Goal: Information Seeking & Learning: Check status

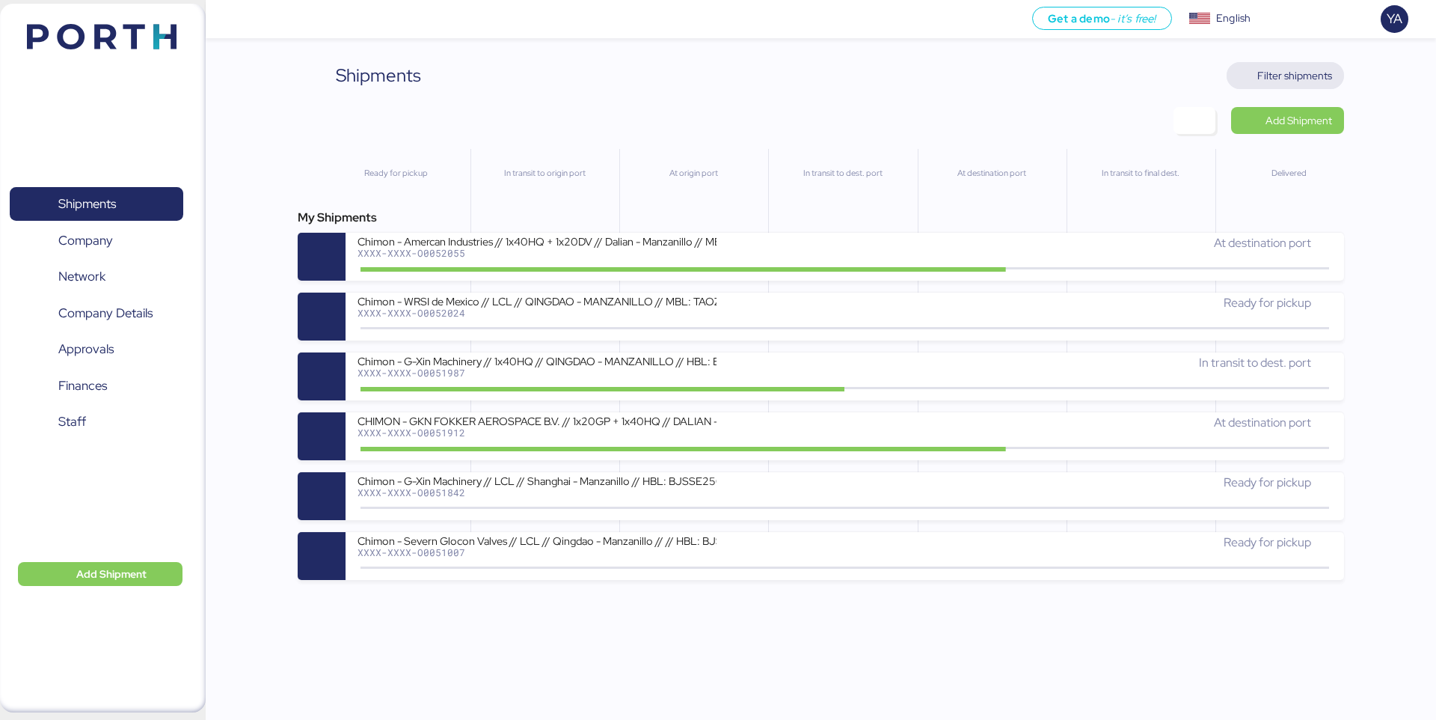
click at [1301, 82] on span "Filter shipments" at bounding box center [1295, 76] width 75 height 18
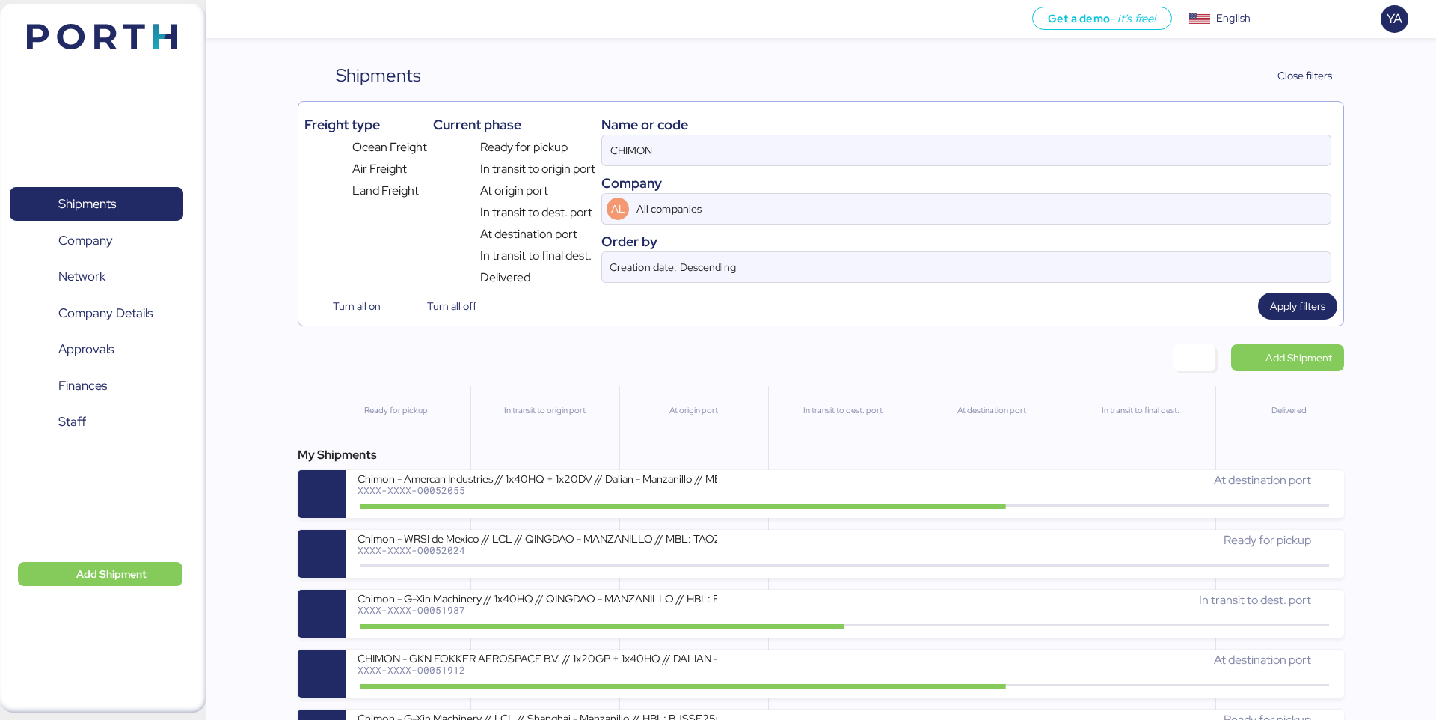
click at [1161, 161] on input "CHIMON" at bounding box center [966, 150] width 729 height 30
paste input "O0051987"
type input "O0051987"
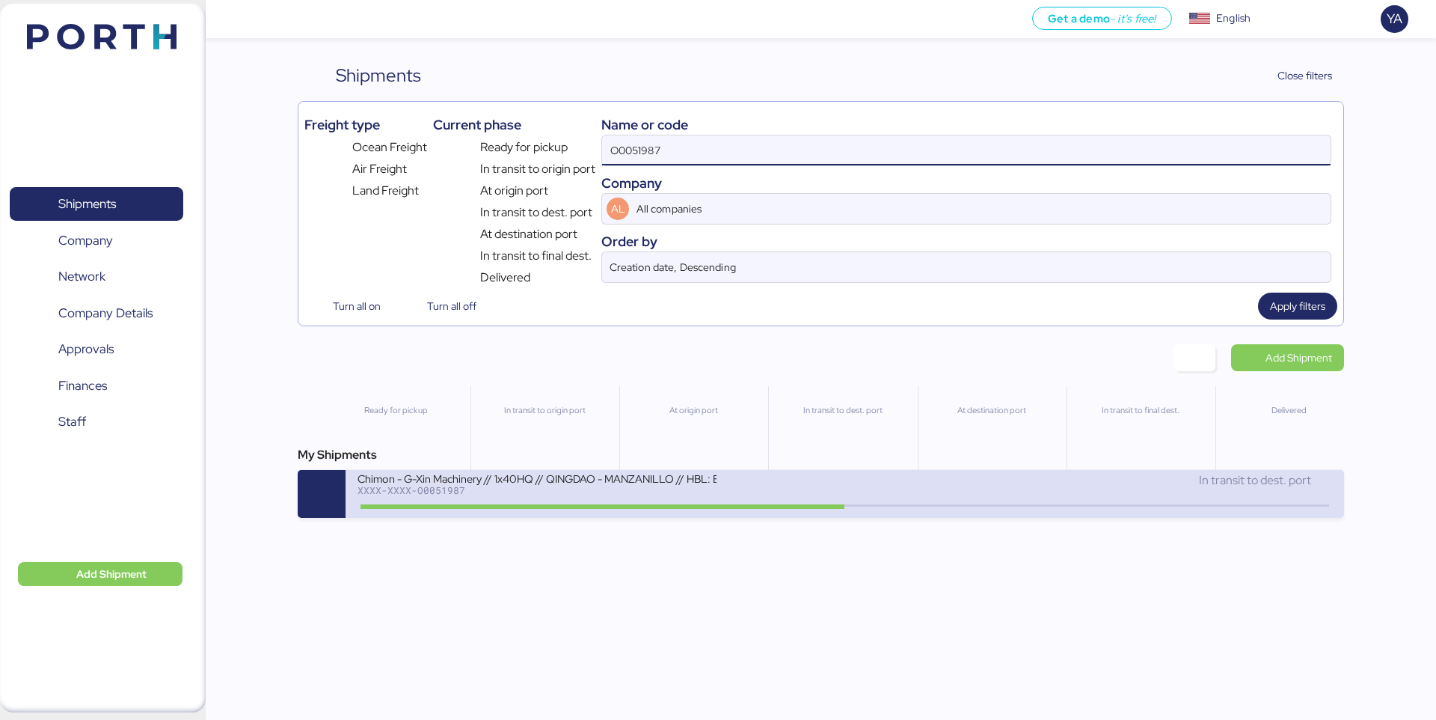
click at [674, 479] on div "Chimon - G-Xin Machinery // 1x40HQ // QINGDAO - MANZANILLO // HBL: BJSSE2507008…" at bounding box center [537, 477] width 359 height 13
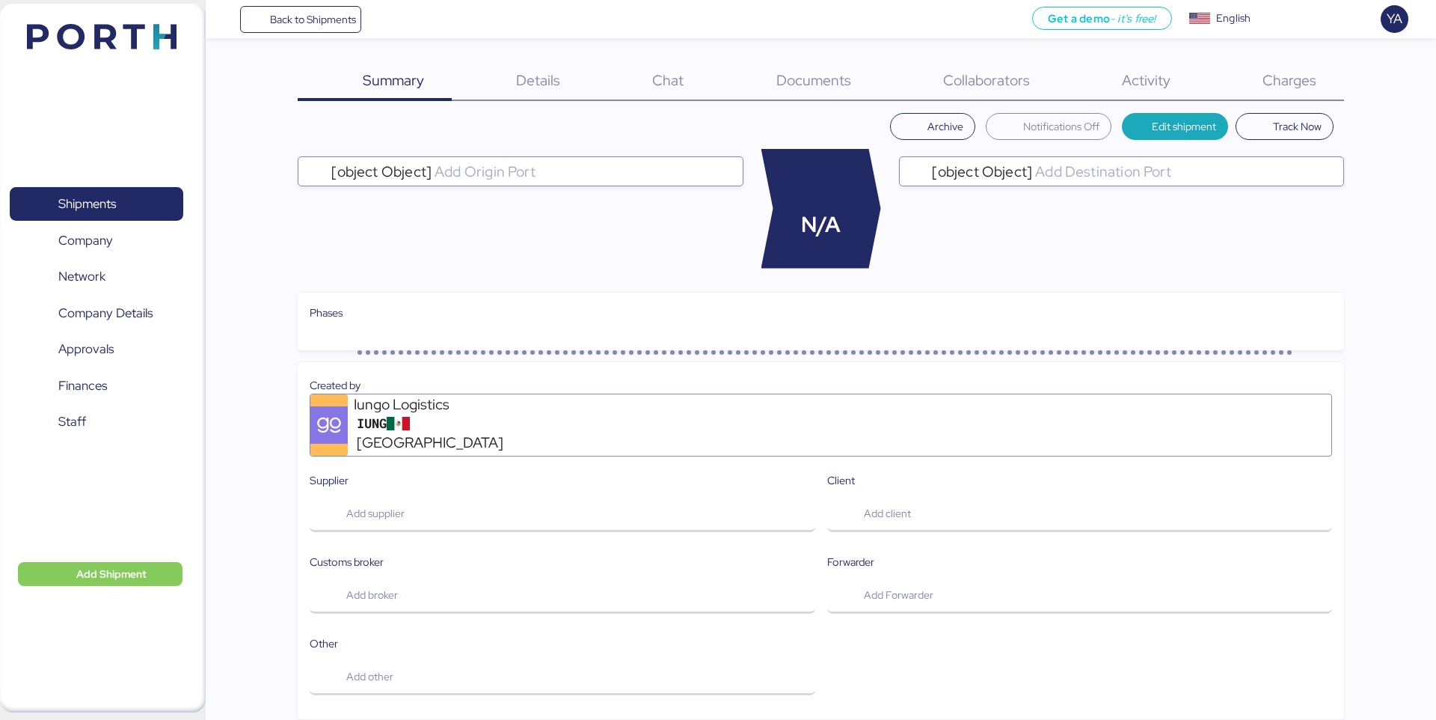
click at [1295, 79] on span "Charges" at bounding box center [1290, 79] width 54 height 19
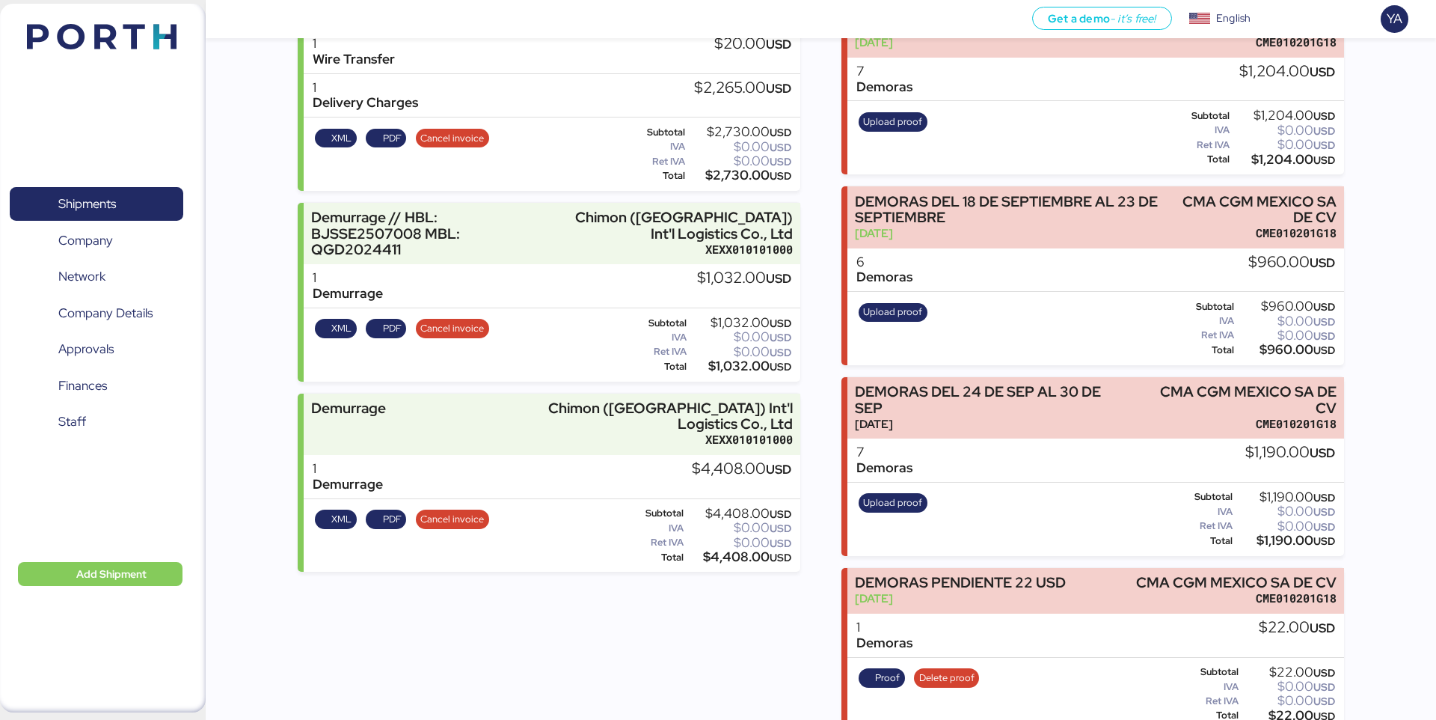
scroll to position [408, 0]
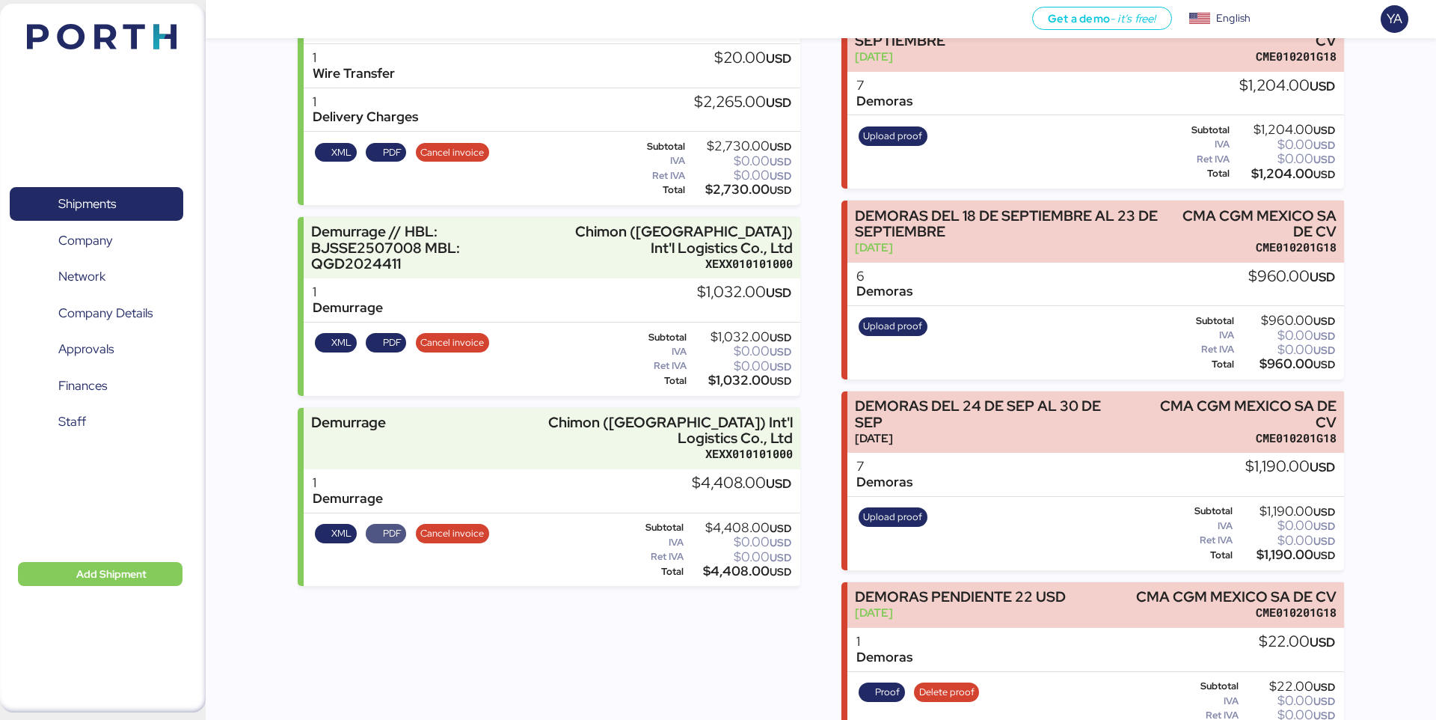
click at [392, 525] on span "PDF" at bounding box center [392, 533] width 19 height 16
click at [379, 343] on span "PDF" at bounding box center [386, 342] width 31 height 16
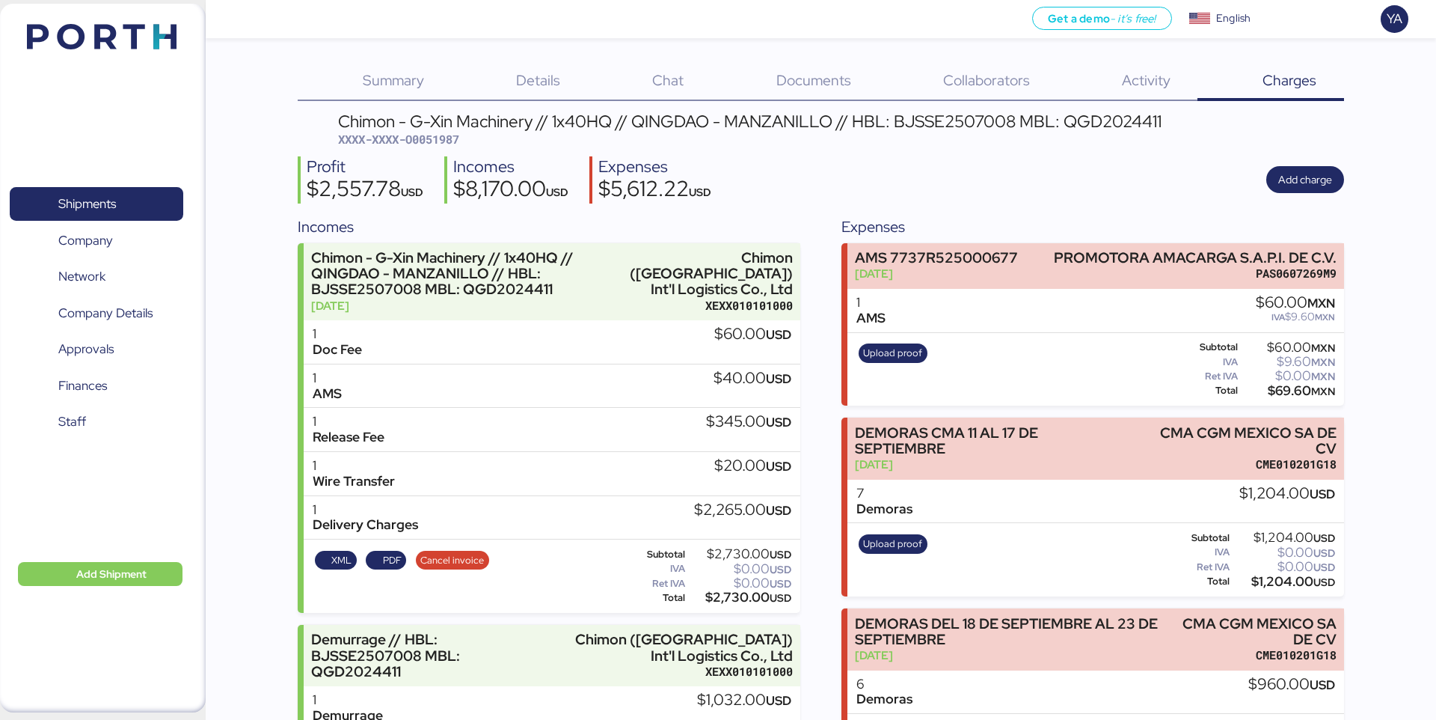
click at [402, 62] on div "Summary 0" at bounding box center [374, 81] width 153 height 39
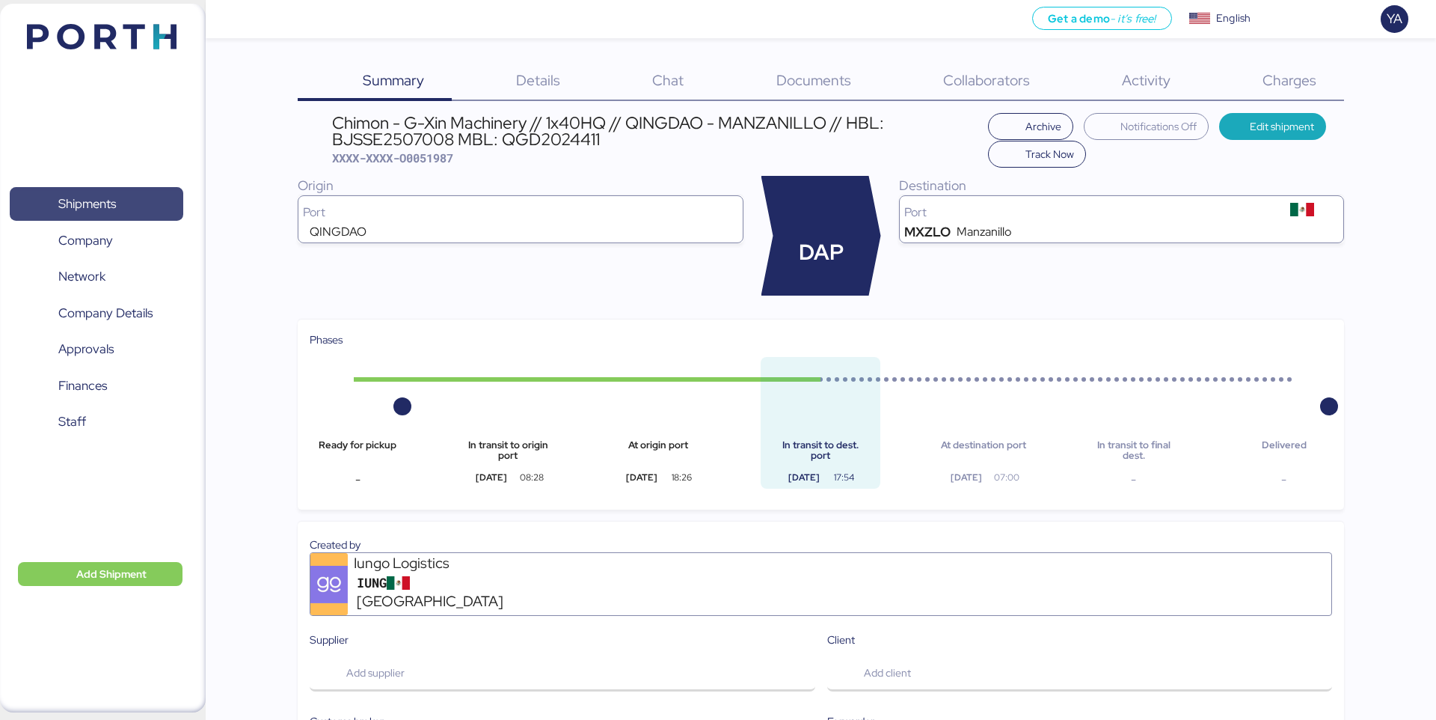
click at [128, 193] on span "Shipments" at bounding box center [96, 204] width 161 height 22
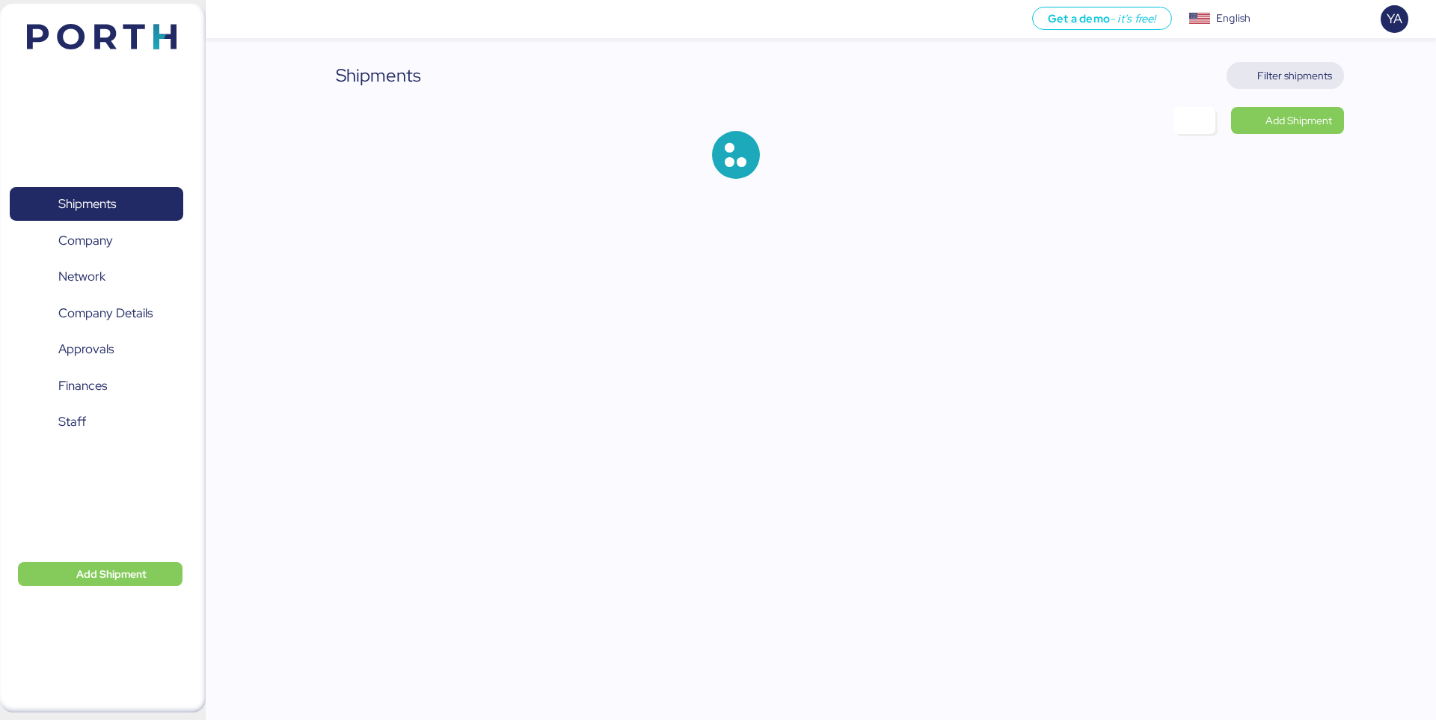
click at [1288, 65] on span "Filter shipments" at bounding box center [1286, 75] width 94 height 21
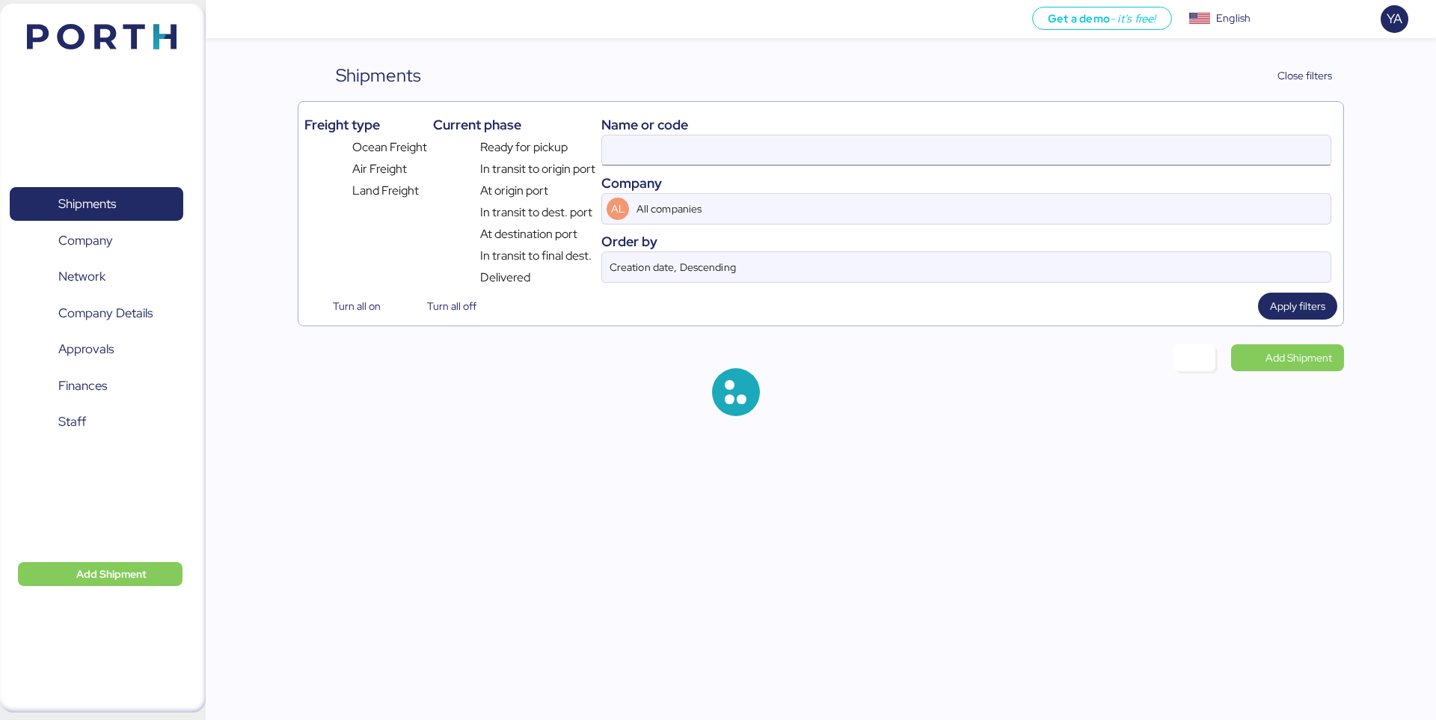
click at [1066, 146] on input at bounding box center [966, 150] width 729 height 30
paste input "O0051912"
type input "O0051987"
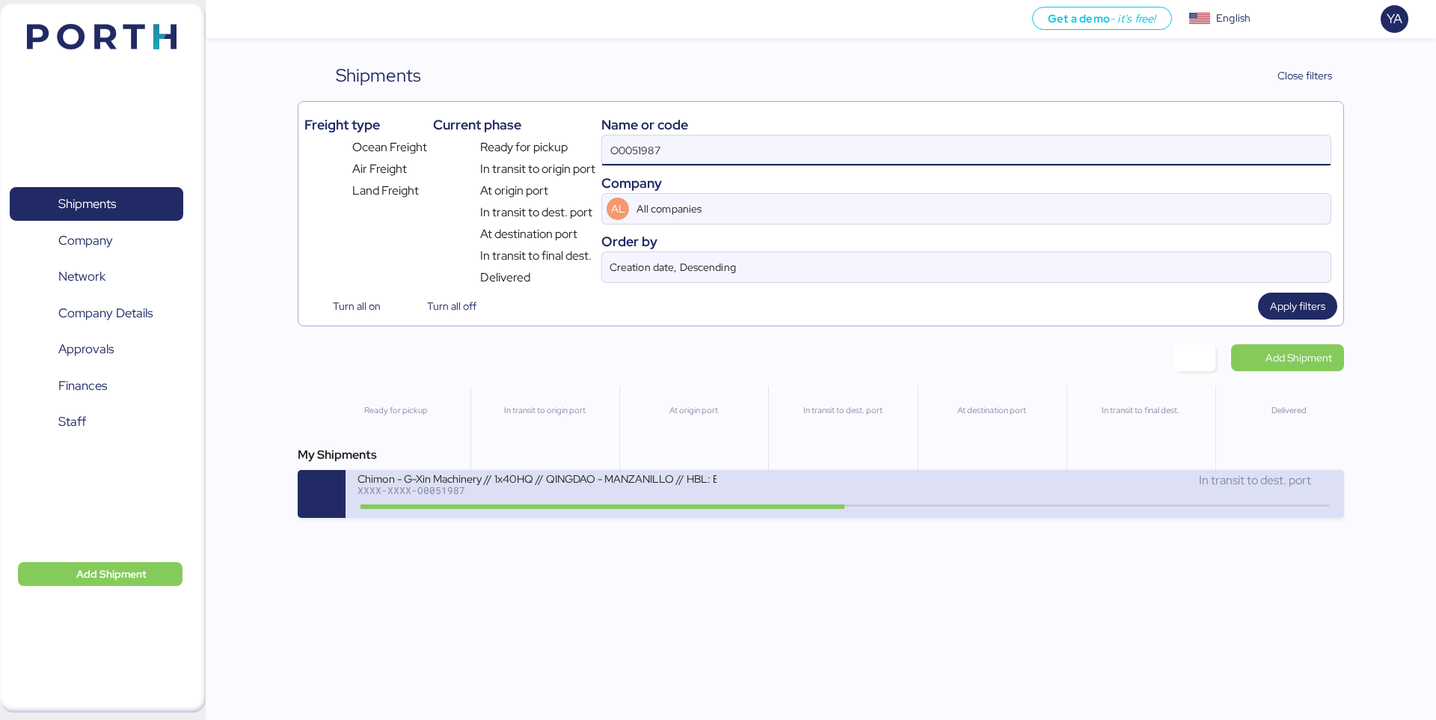
click at [851, 504] on icon at bounding box center [846, 506] width 72 height 16
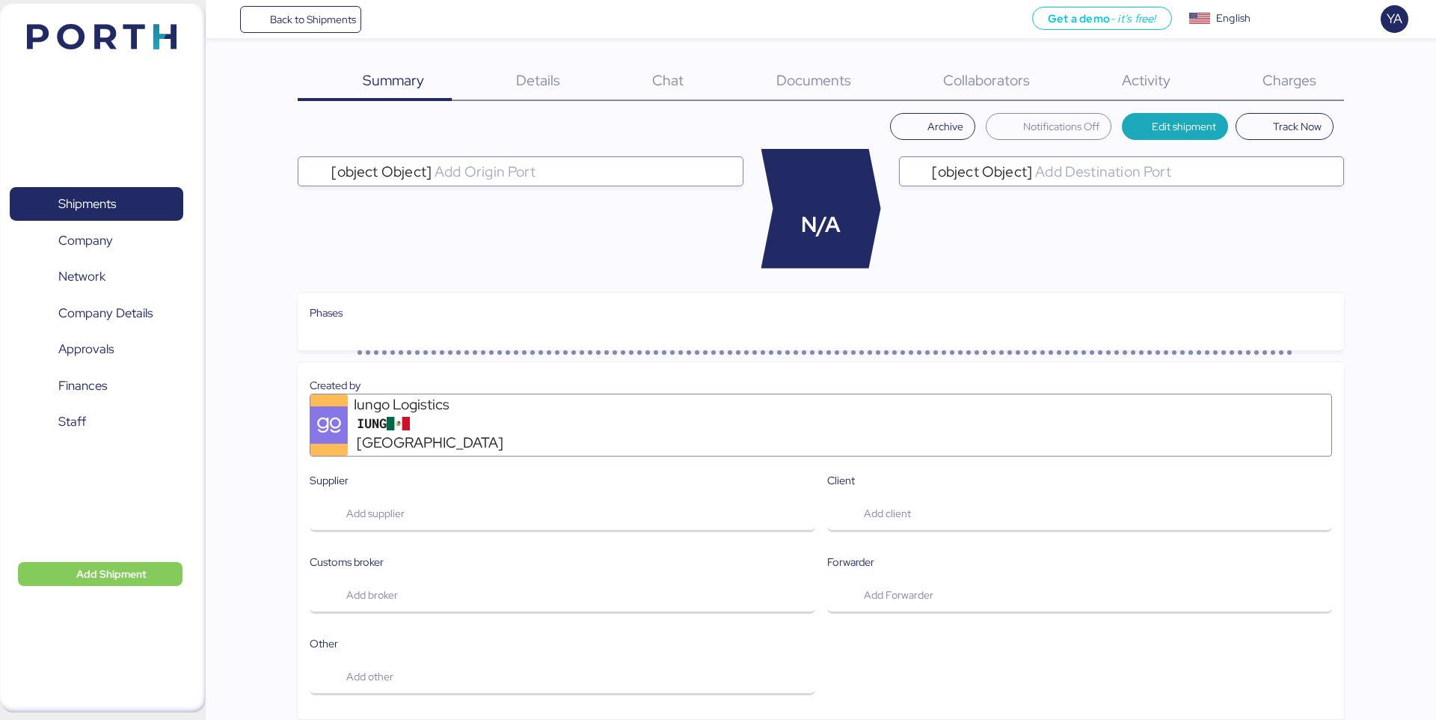
click at [1315, 56] on div "Summary 0 Details 0 Chat 0 Documents 0 Collaborators 0 Activity 0 Charges 0 Arc…" at bounding box center [718, 620] width 1436 height 1240
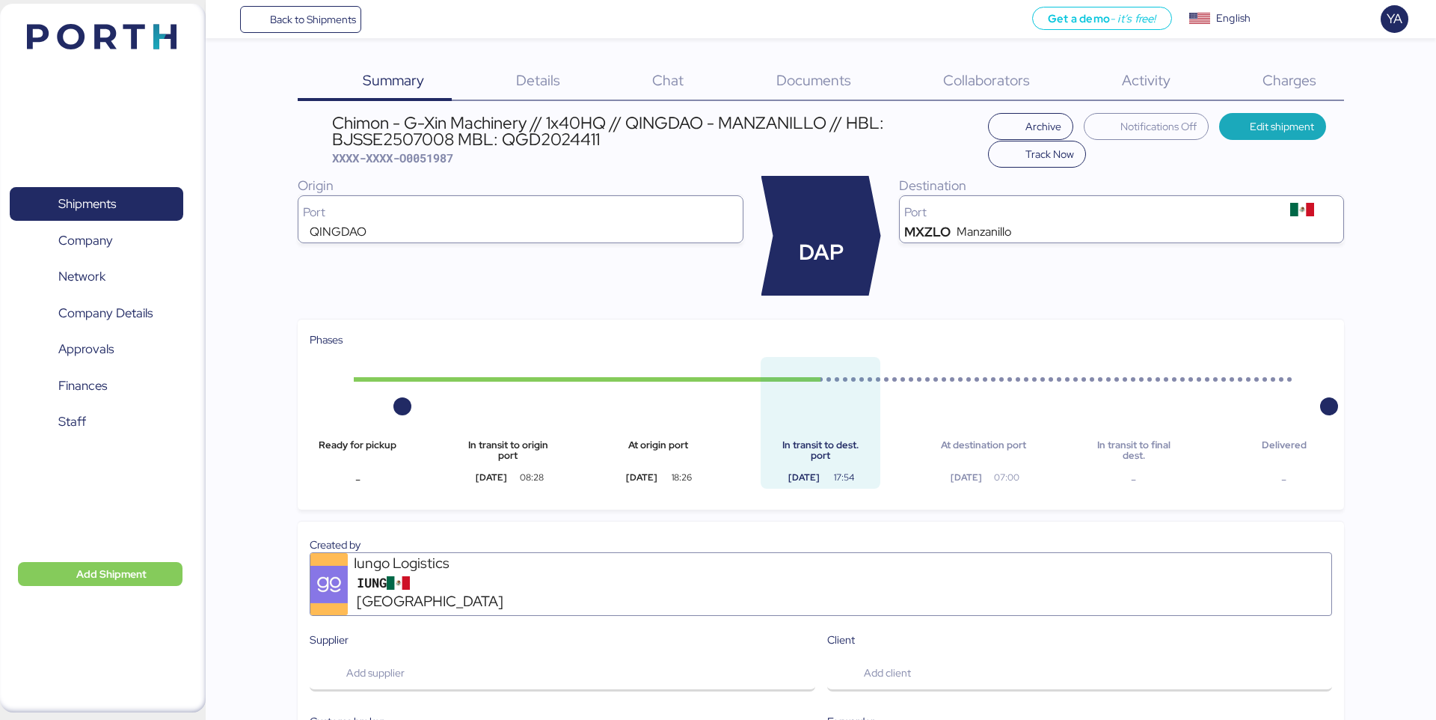
click at [1314, 56] on div "Summary 0 Details 0 Chat 0 Documents 0 Collaborators 0 Activity 0 Charges 0 Chi…" at bounding box center [718, 699] width 1436 height 1398
click at [1288, 76] on span "Charges" at bounding box center [1290, 79] width 54 height 19
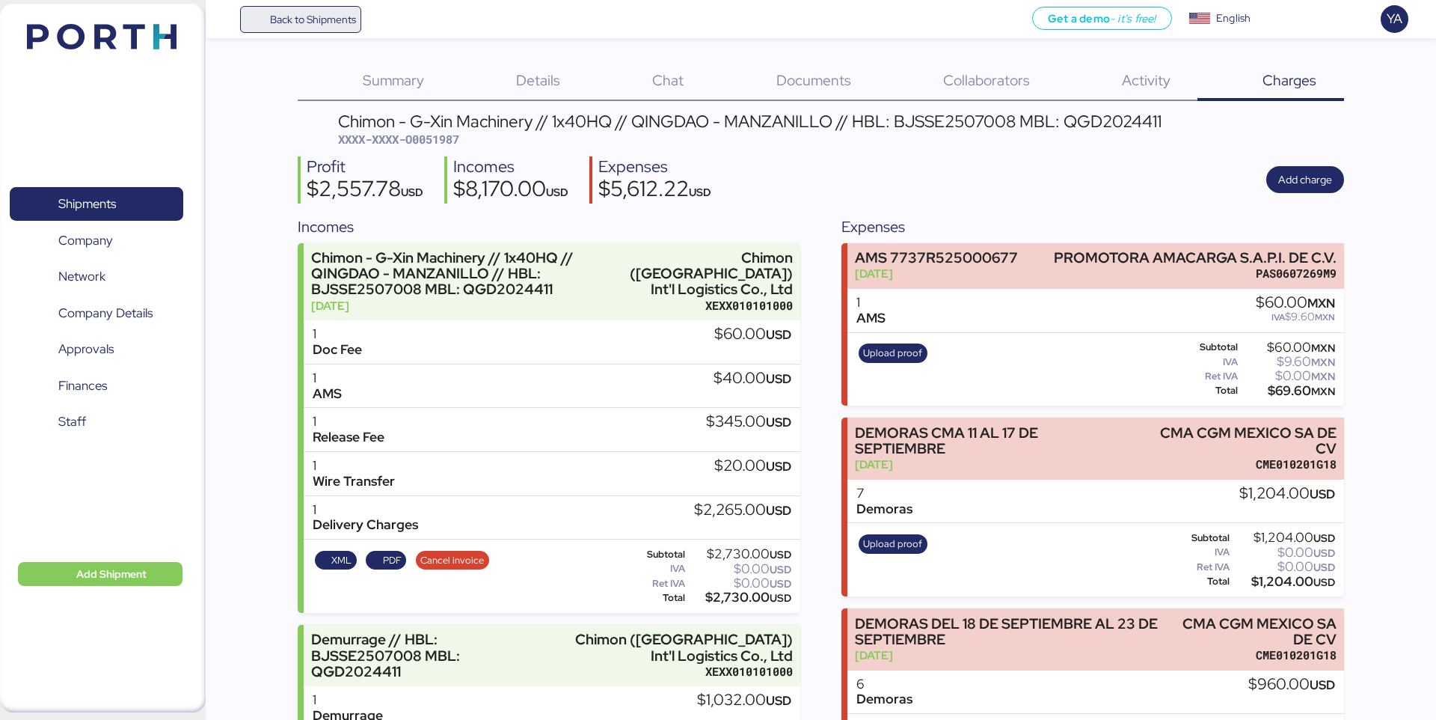
click at [309, 19] on span "Back to Shipments" at bounding box center [313, 19] width 86 height 18
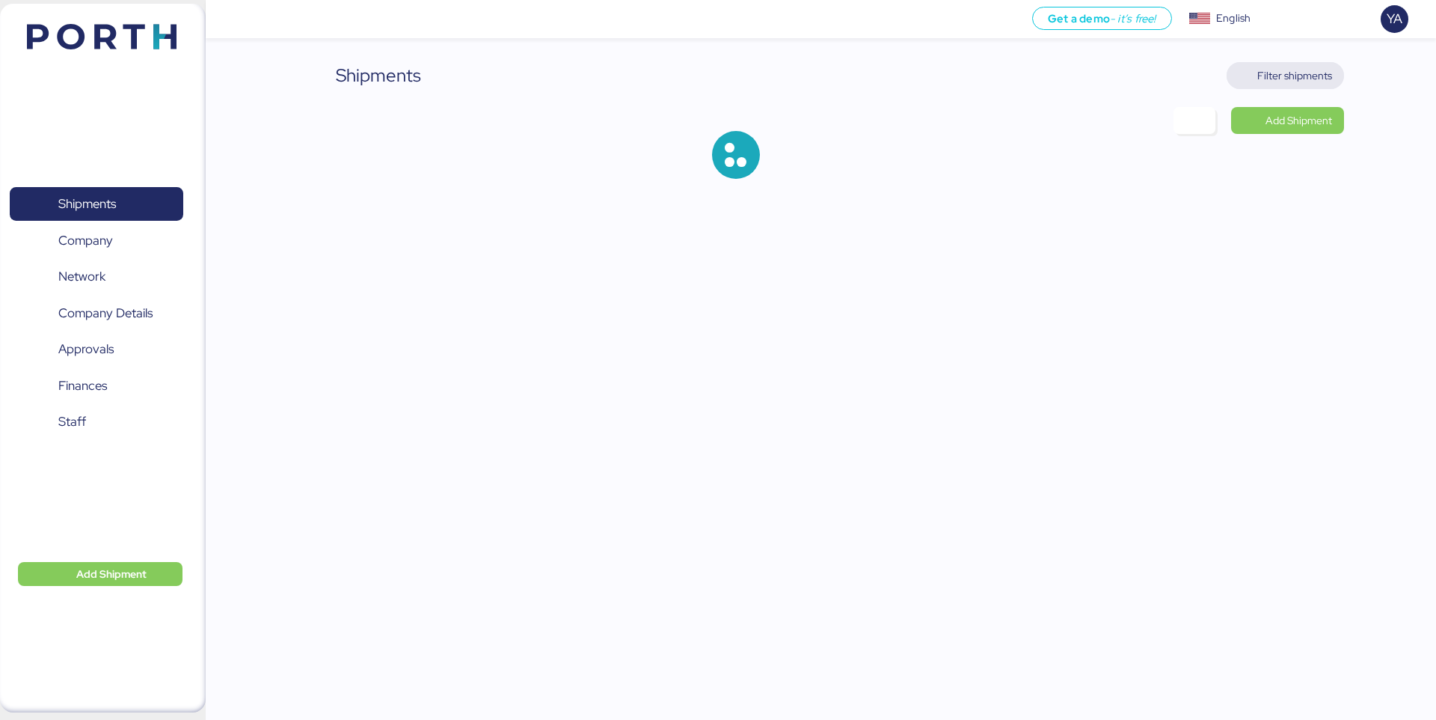
click at [1282, 81] on span "Filter shipments" at bounding box center [1295, 76] width 75 height 18
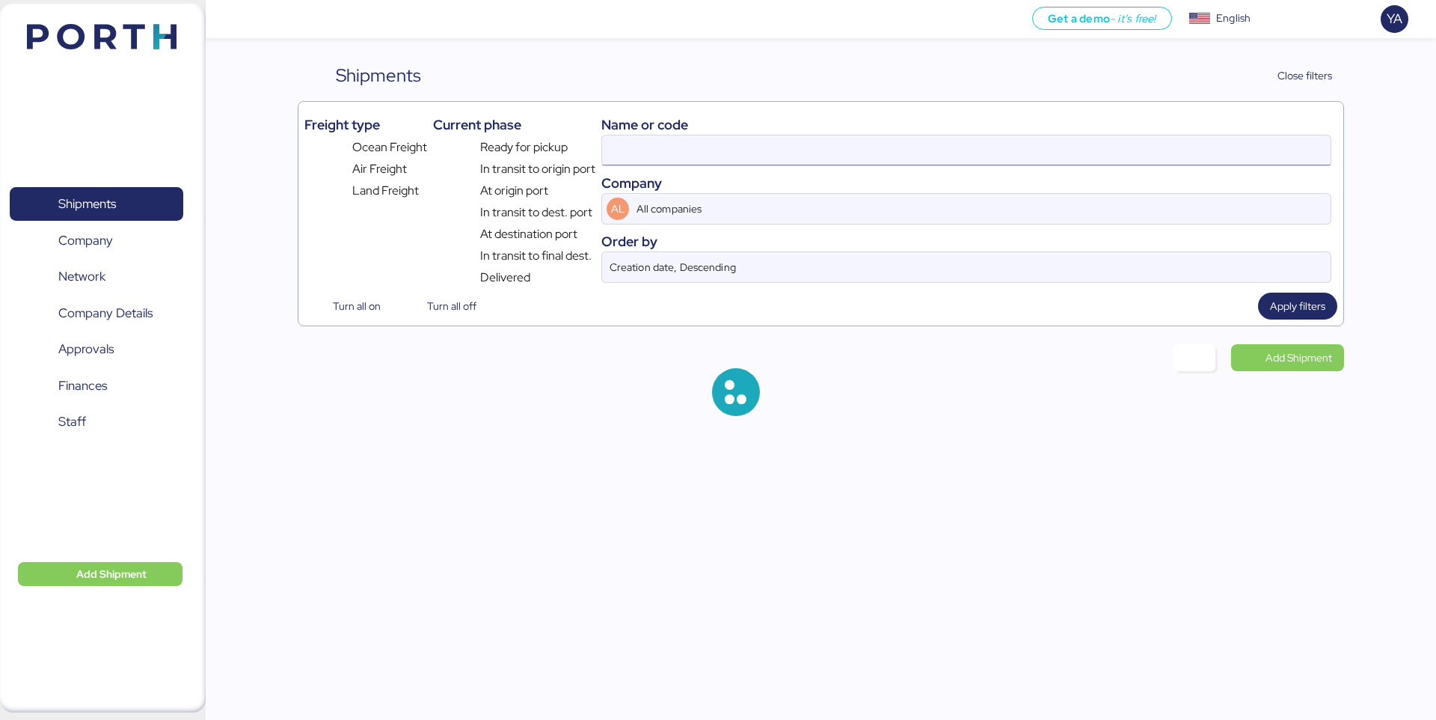
click at [965, 150] on input at bounding box center [966, 150] width 729 height 30
paste input "O0051912"
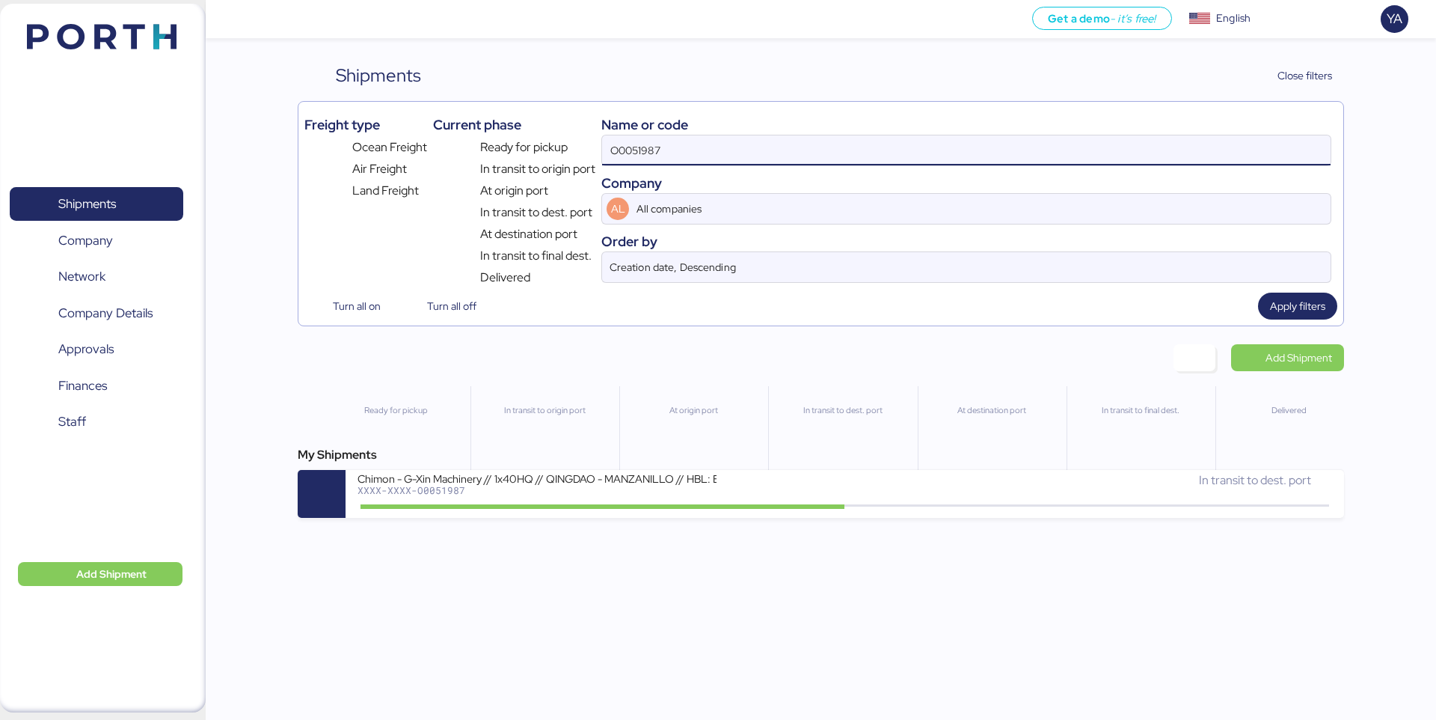
click at [965, 150] on input "O0051987" at bounding box center [966, 150] width 729 height 30
paste input "12"
type input "O0051912"
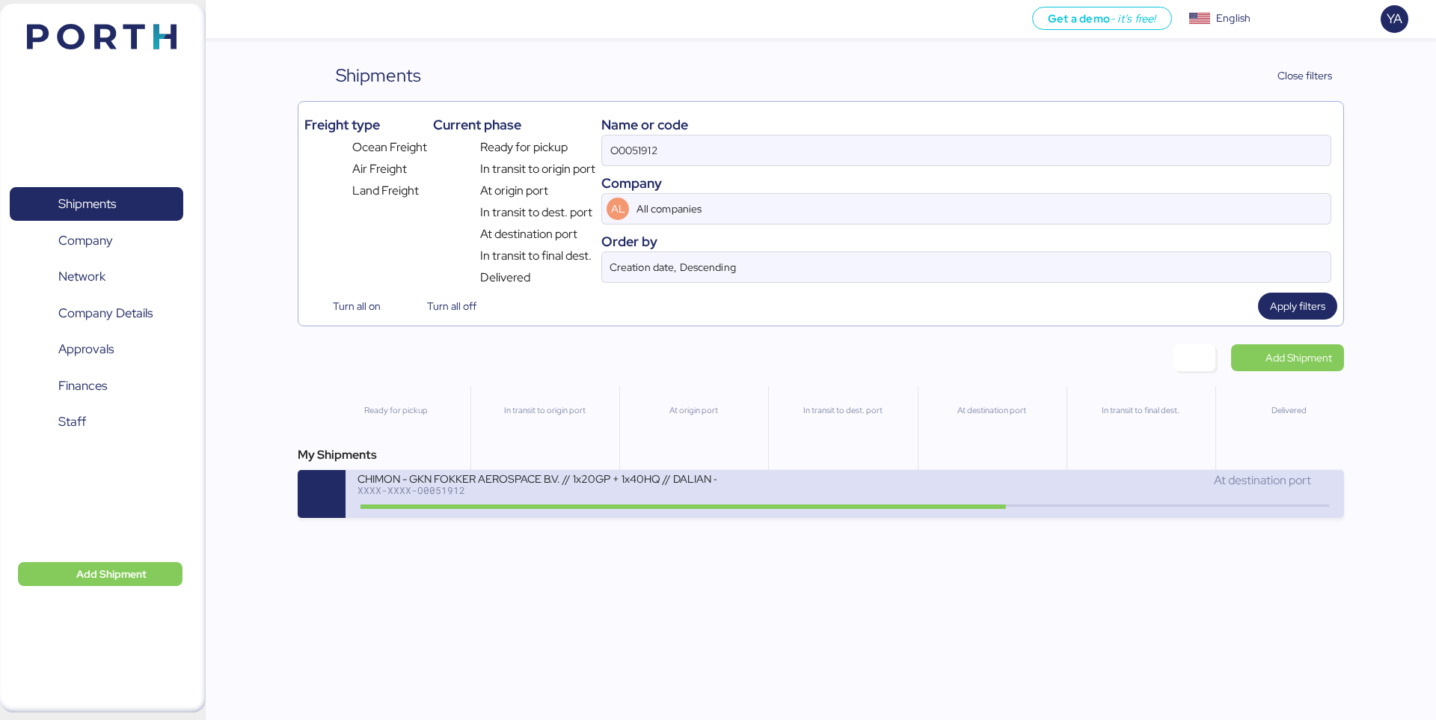
click at [649, 471] on div "CHIMON - GKN FOKKER AEROSPACE B.V. // 1x20GP + 1x40HQ // DALIAN - MANZANILLO //…" at bounding box center [537, 477] width 359 height 13
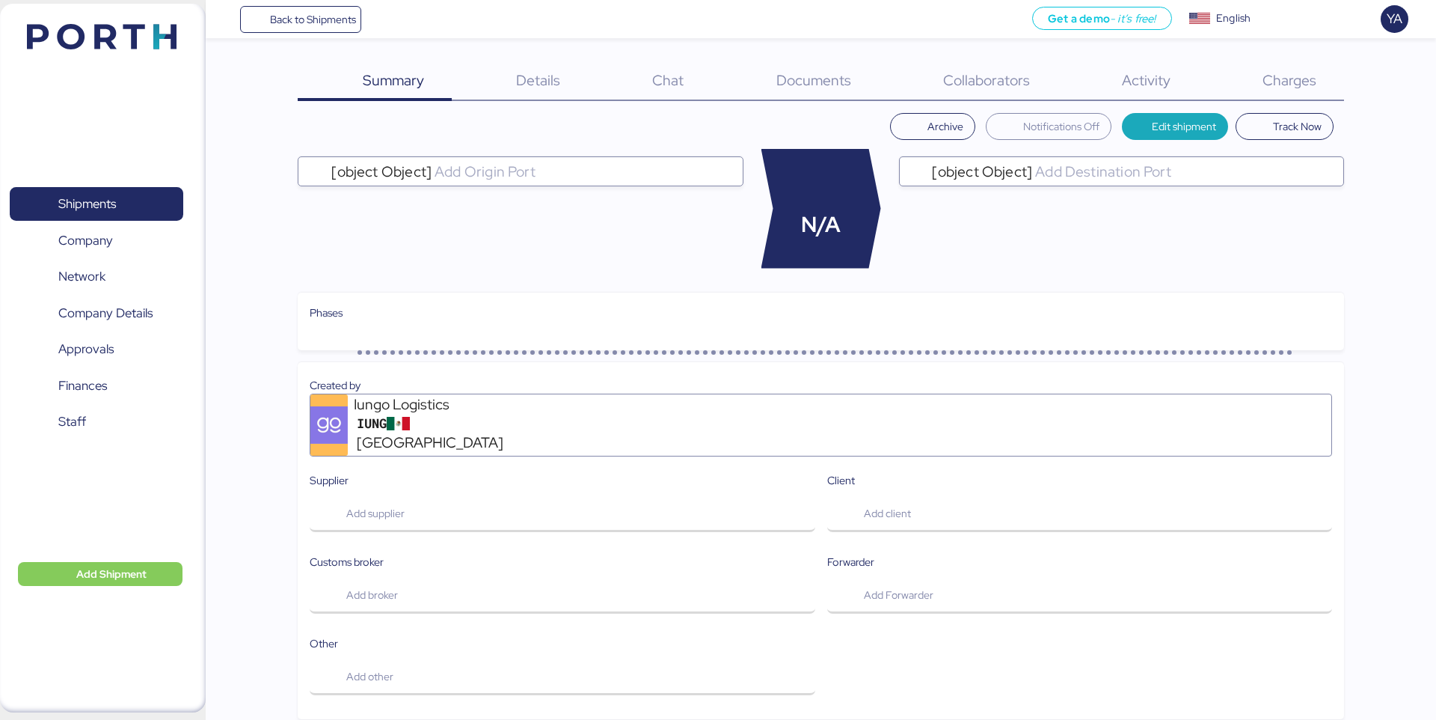
click at [1264, 71] on span "Charges" at bounding box center [1290, 79] width 54 height 19
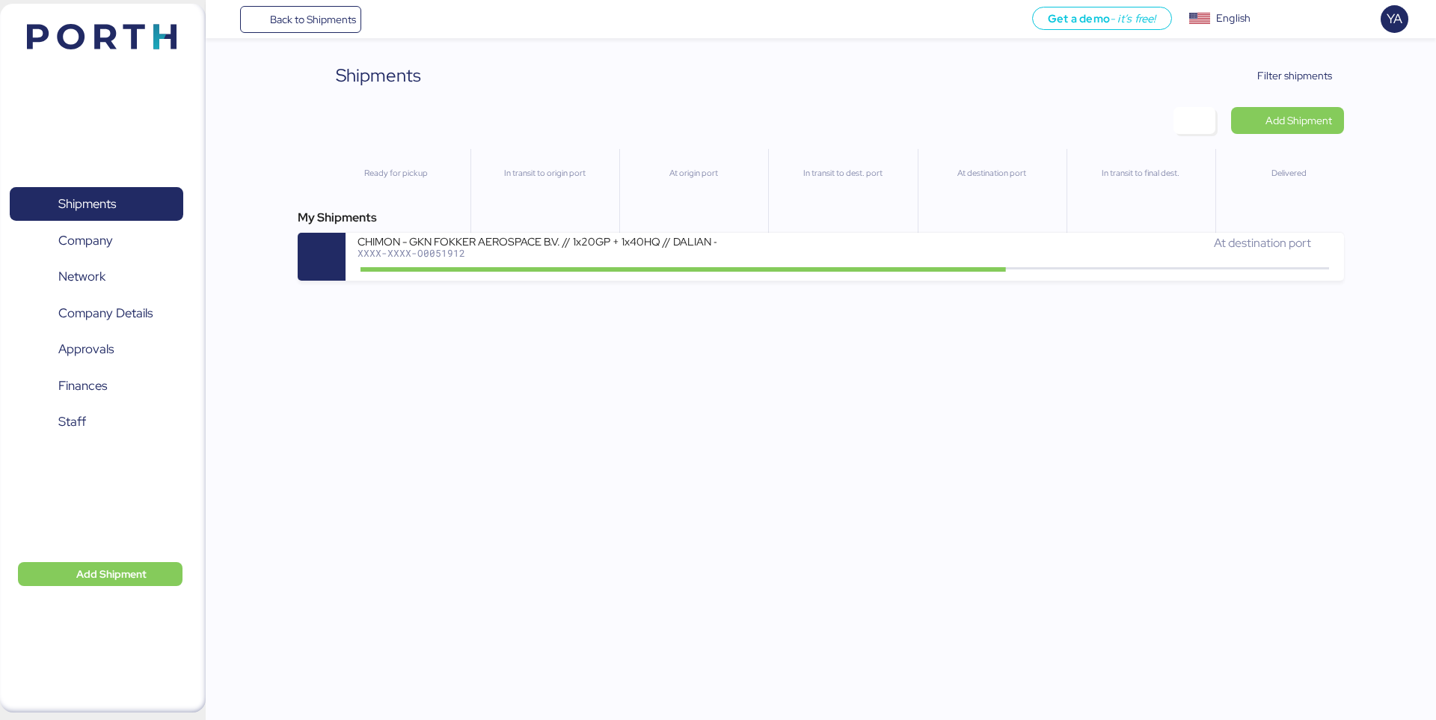
drag, startPoint x: 57, startPoint y: 25, endPoint x: 42, endPoint y: 20, distance: 15.9
click at [42, 20] on div "Shipments 0 Company 0 Network 0 Company Details 0 Approvals 0 Finances 0 Staff …" at bounding box center [103, 358] width 206 height 709
click at [1306, 73] on span "Filter shipments" at bounding box center [1295, 76] width 75 height 18
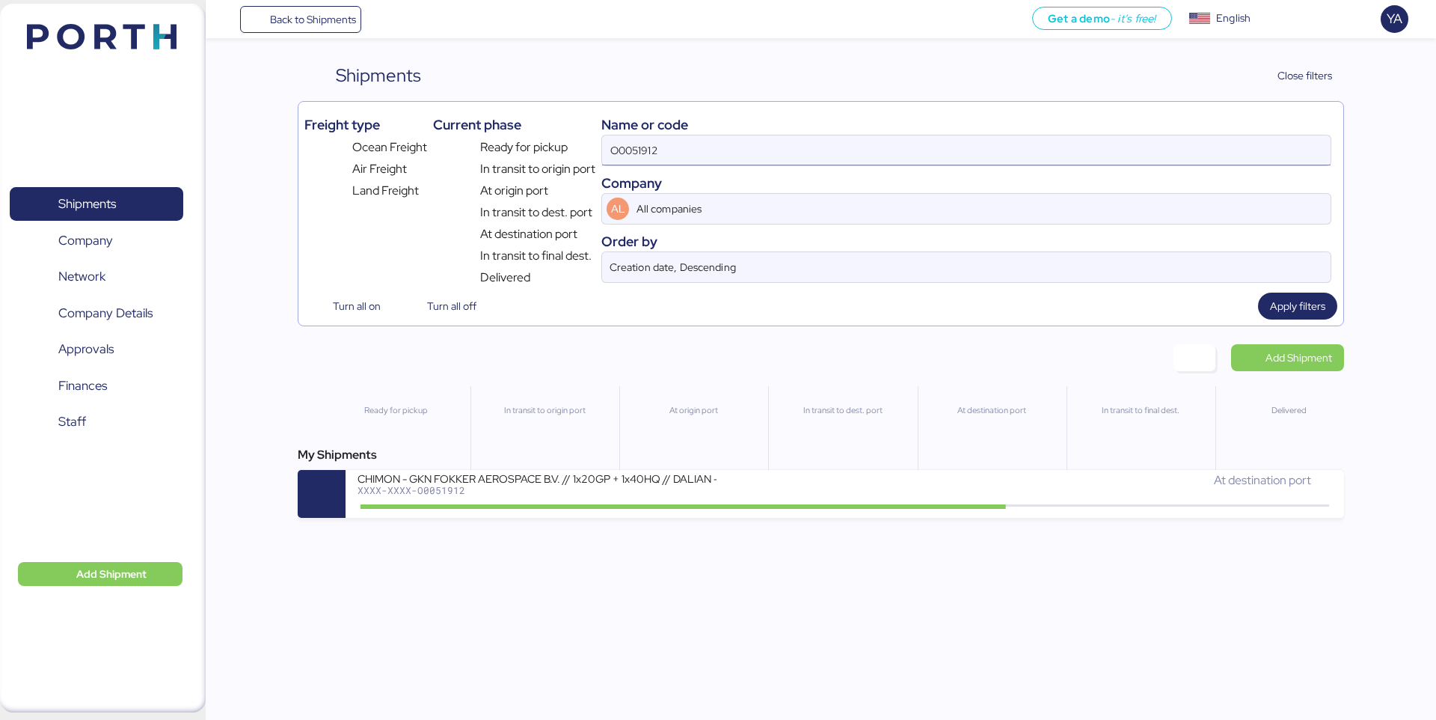
click at [693, 147] on input "O0051912" at bounding box center [966, 150] width 729 height 30
paste input "o0051987"
type input "o0051987"
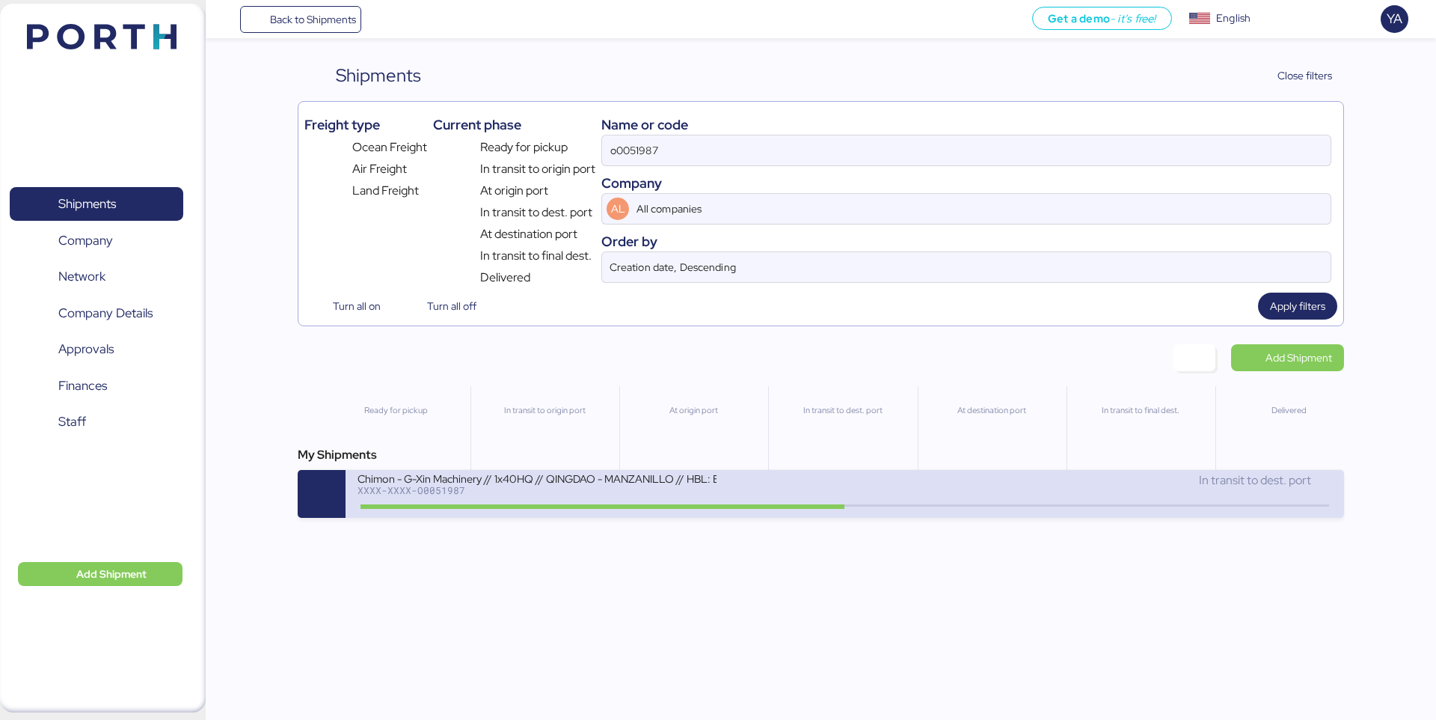
click at [571, 480] on div "Chimon - G-Xin Machinery // 1x40HQ // QINGDAO - MANZANILLO // HBL: BJSSE2507008…" at bounding box center [537, 477] width 359 height 13
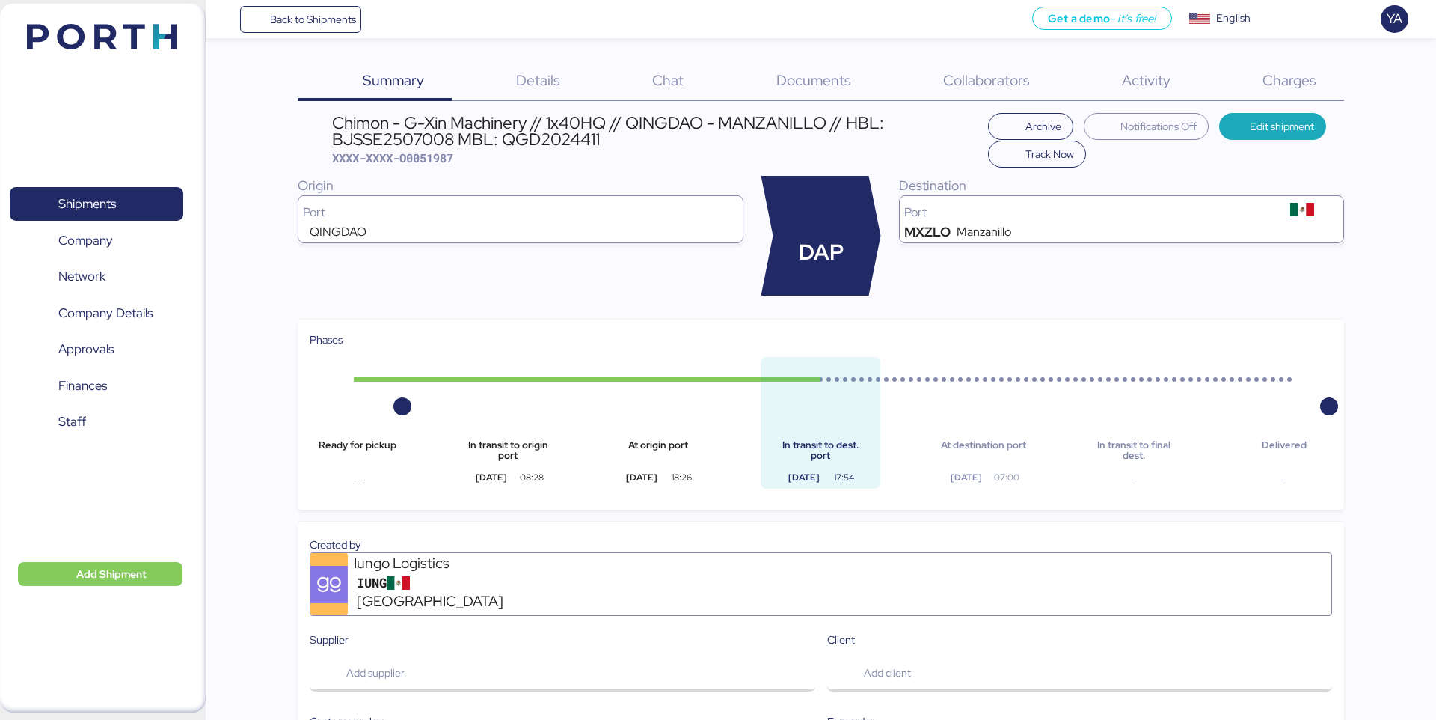
click at [429, 156] on span "XXXX-XXXX-O0051987" at bounding box center [392, 157] width 121 height 15
copy span "O0051987"
click at [424, 168] on div "Chimon - G-Xin Machinery // 1x40HQ // QINGDAO - MANZANILLO // HBL: BJSSE2507008…" at bounding box center [821, 495] width 1046 height 765
click at [427, 163] on span "XXXX-XXXX-O0051987" at bounding box center [392, 157] width 121 height 15
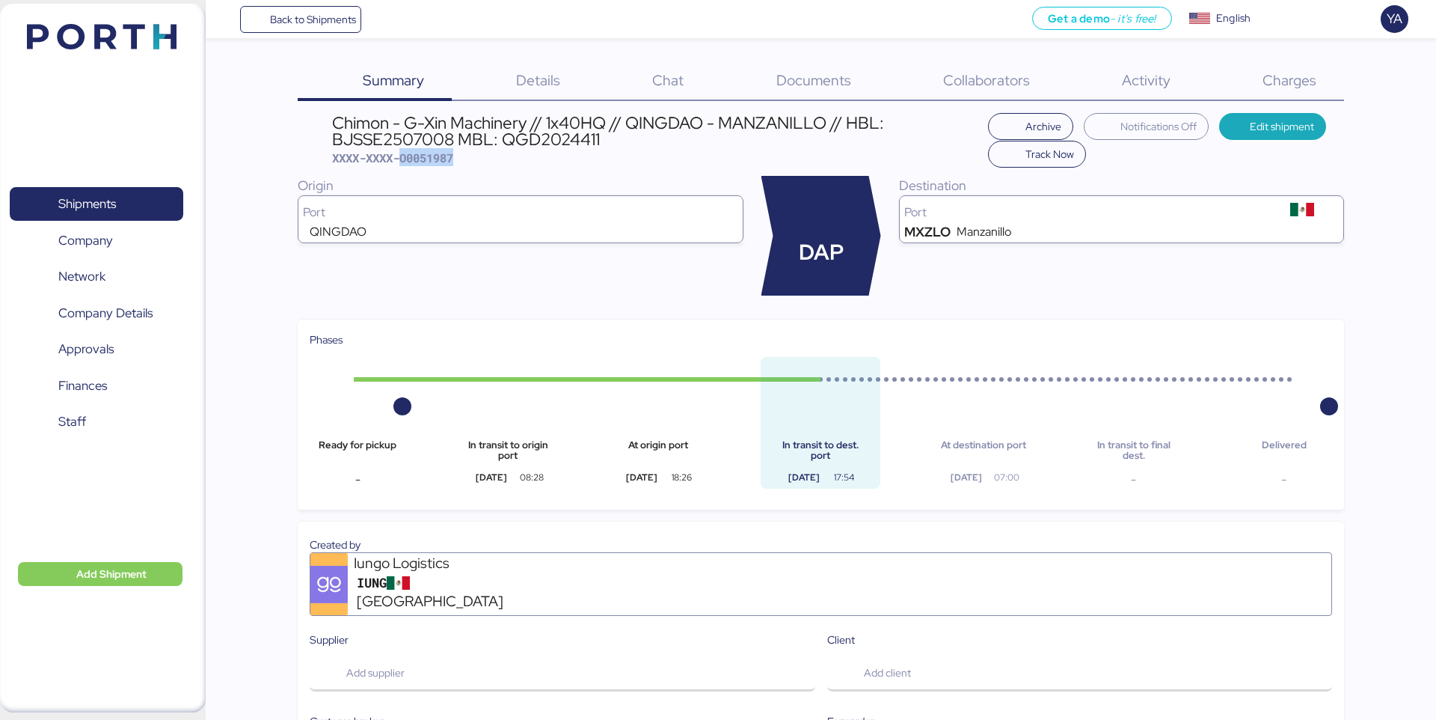
click at [427, 163] on span "XXXX-XXXX-O0051987" at bounding box center [392, 157] width 121 height 15
copy span "O0051987"
click at [133, 193] on span "Shipments" at bounding box center [96, 204] width 161 height 22
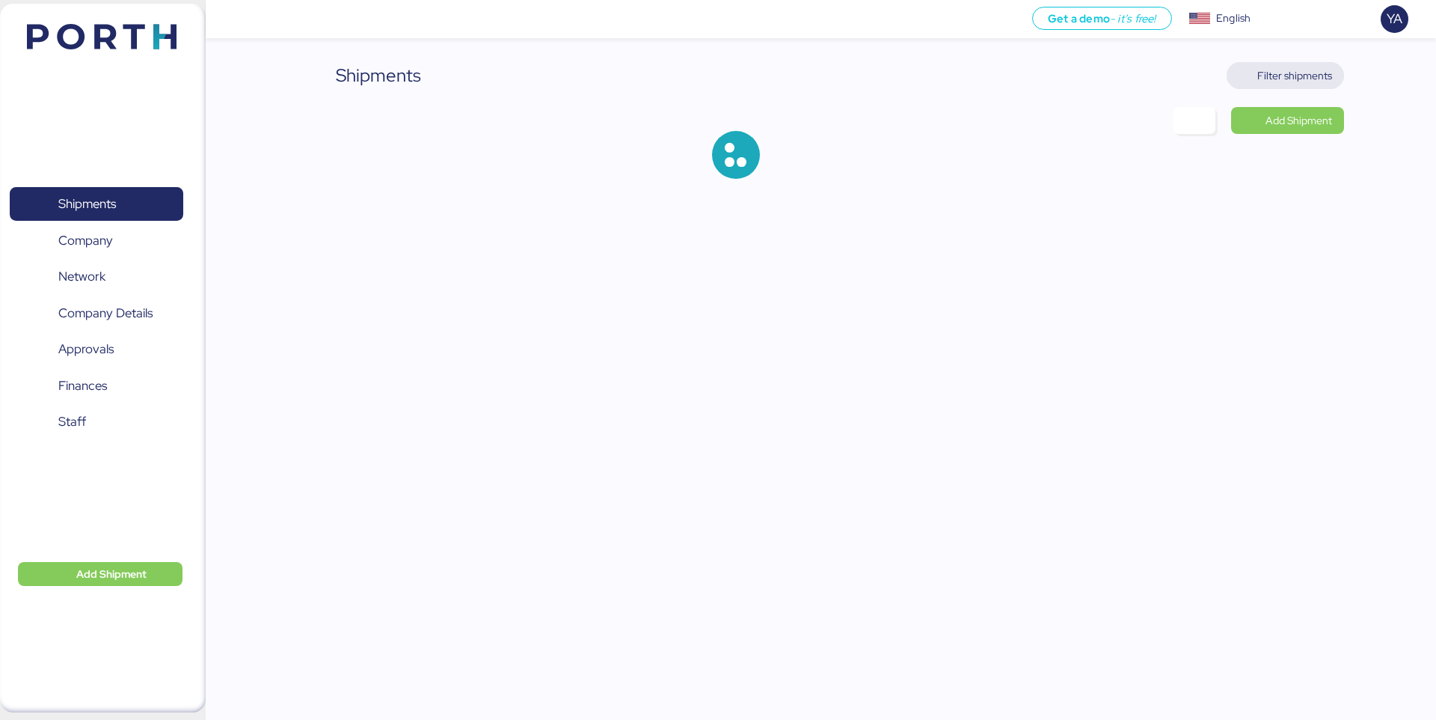
click at [1258, 70] on span "Filter shipments" at bounding box center [1286, 75] width 94 height 21
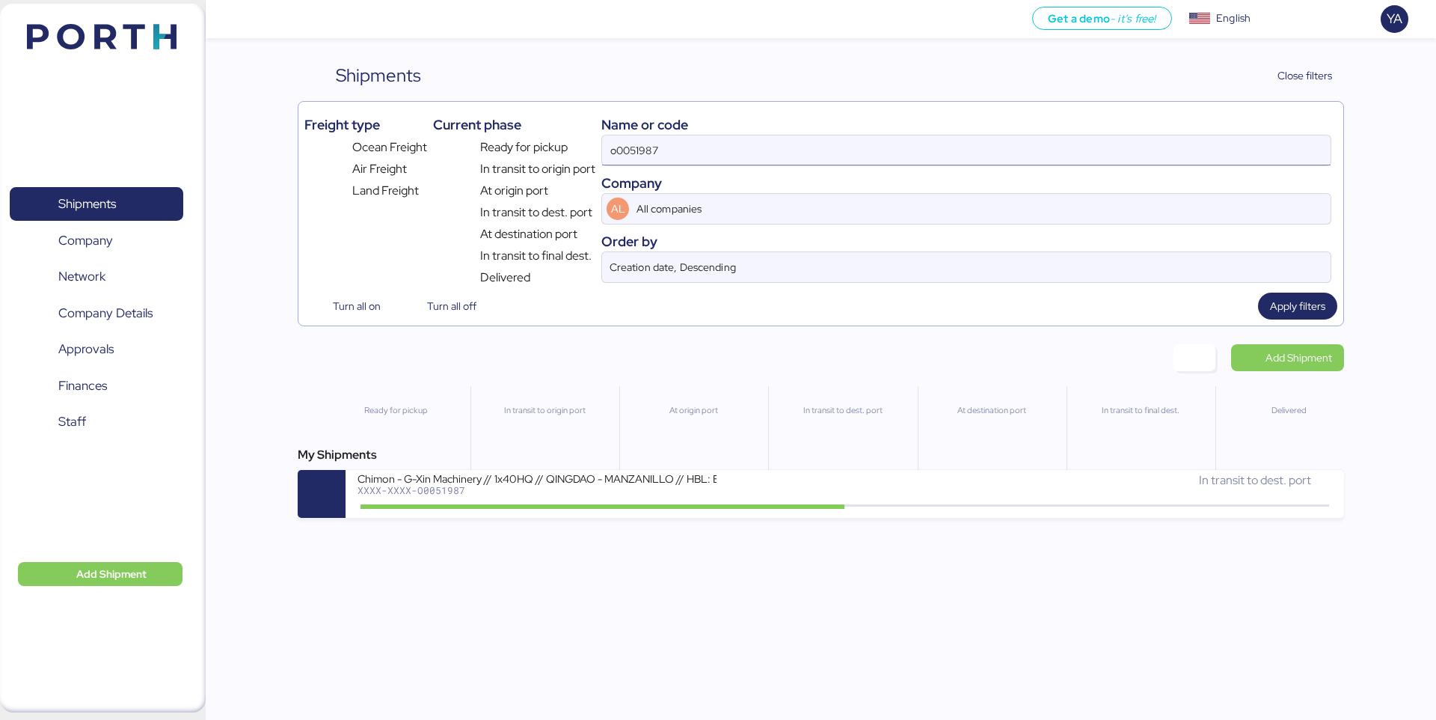
click at [684, 159] on input "o0051987" at bounding box center [966, 150] width 729 height 30
paste input "O0051912"
type input "O0051912"
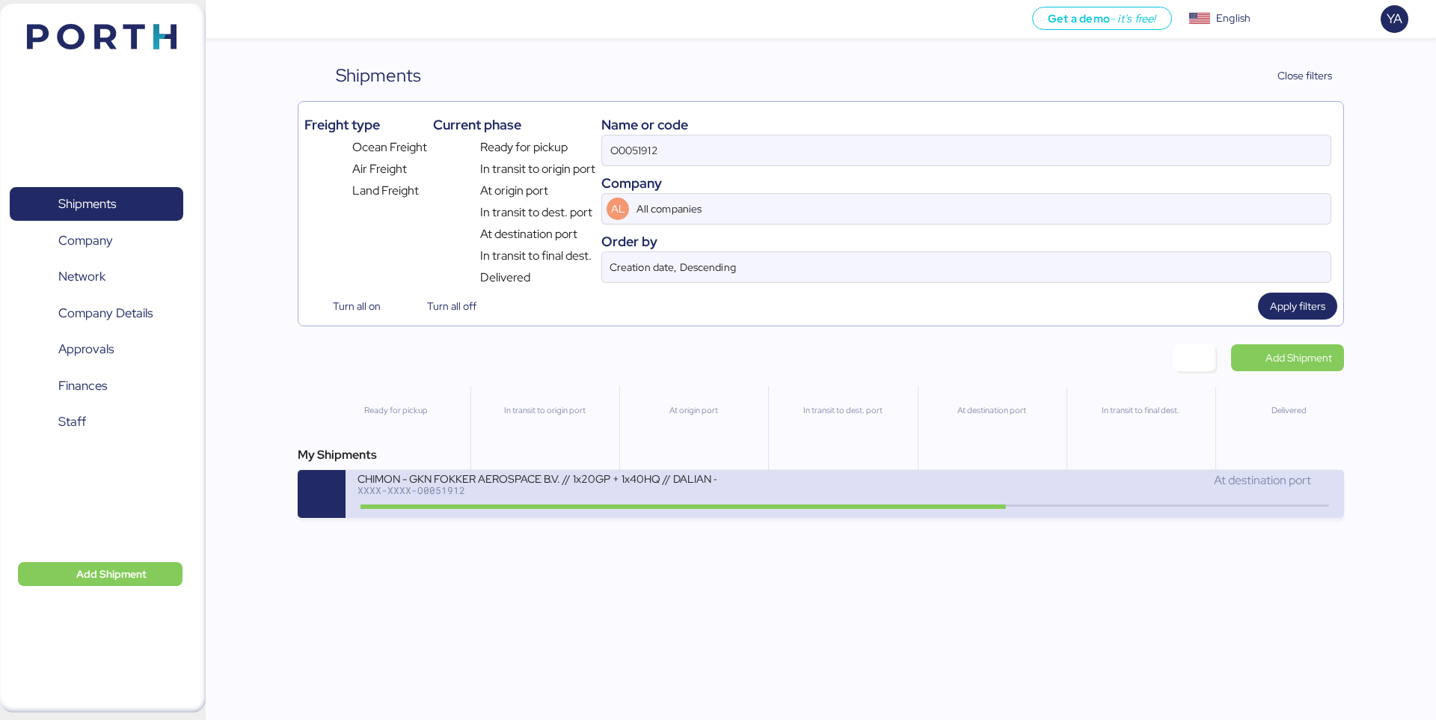
click at [581, 475] on div "CHIMON - GKN FOKKER AEROSPACE B.V. // 1x20GP + 1x40HQ // DALIAN - MANZANILLO //…" at bounding box center [537, 477] width 359 height 13
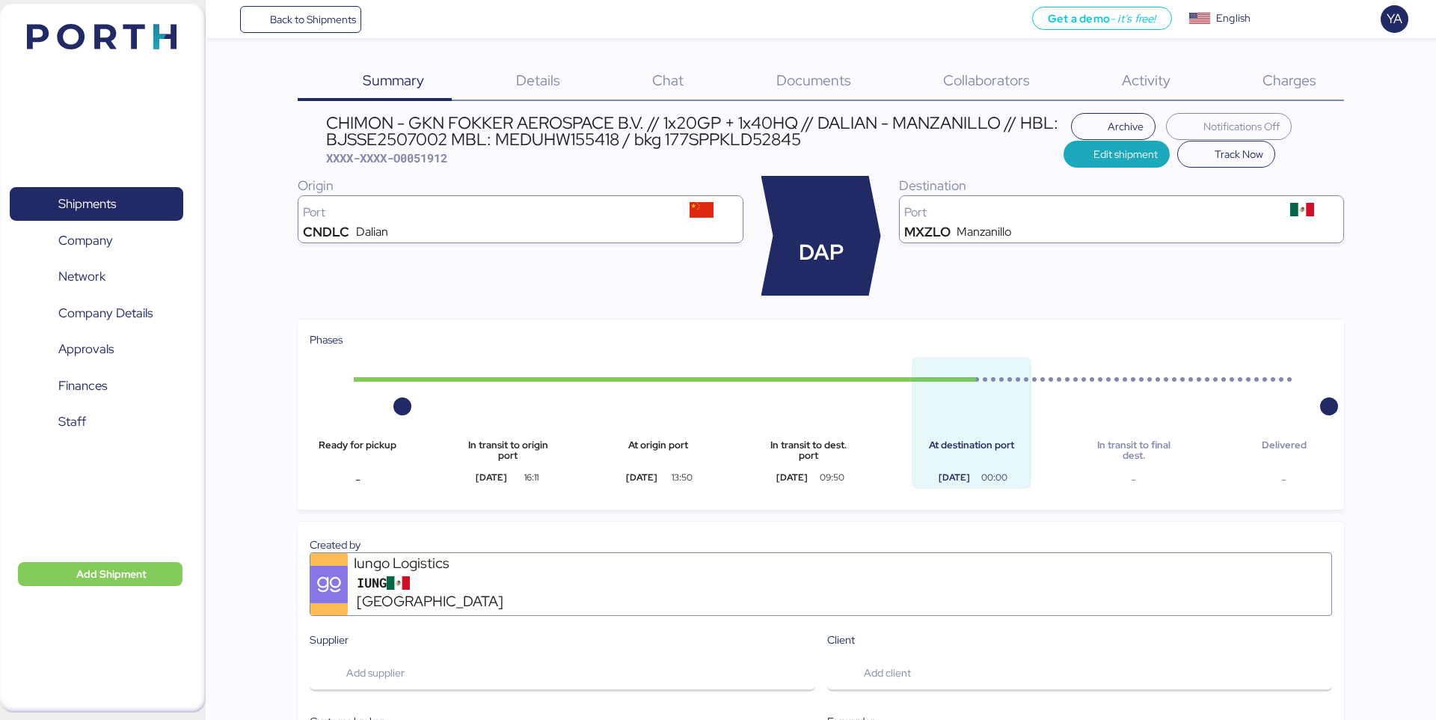
click at [1278, 88] on span "Charges" at bounding box center [1290, 79] width 54 height 19
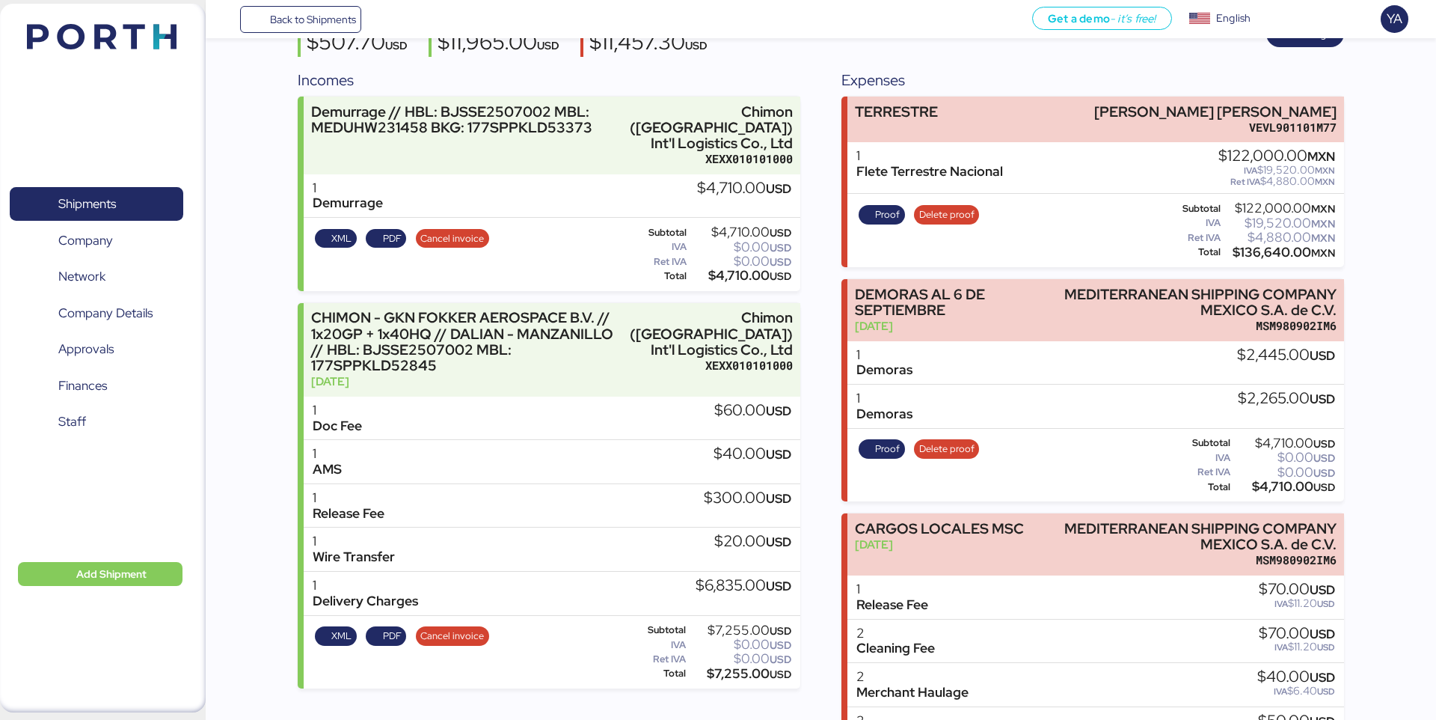
scroll to position [279, 0]
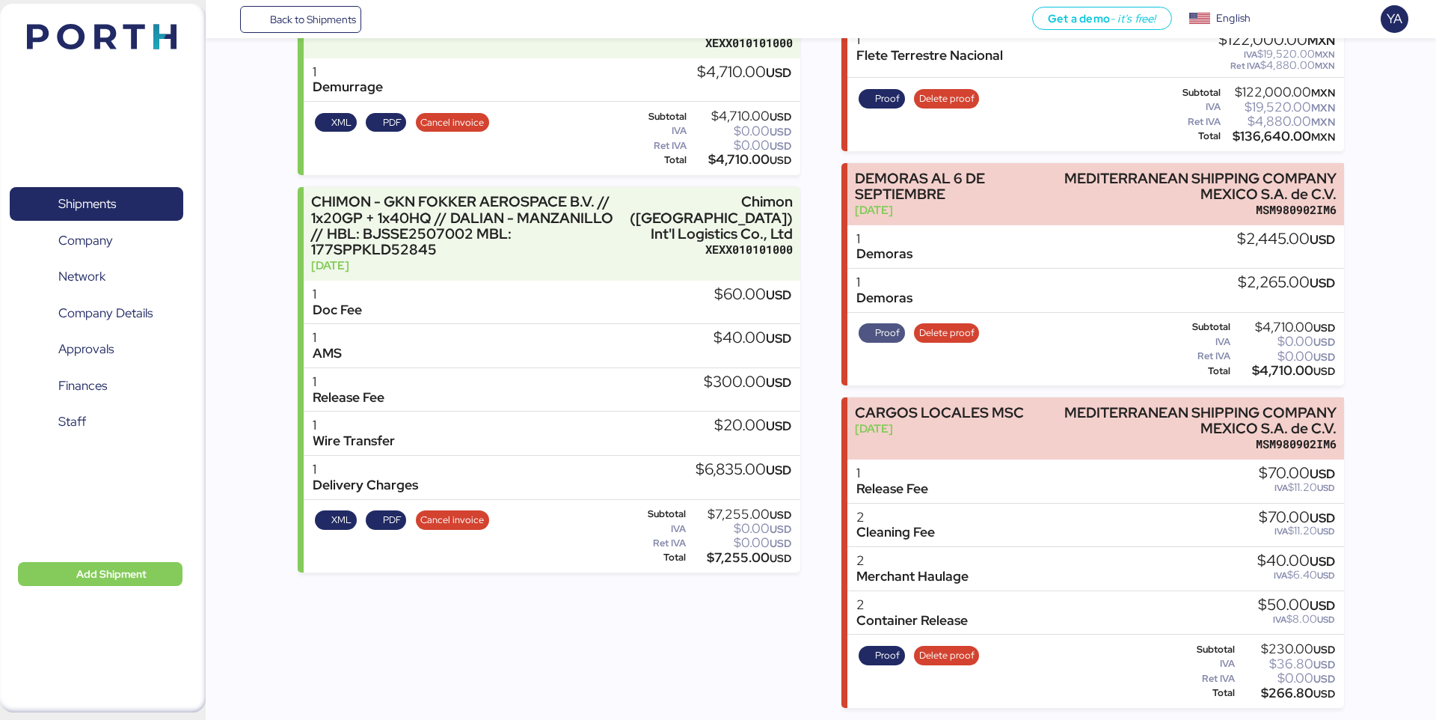
click at [872, 341] on span "Proof" at bounding box center [882, 332] width 46 height 19
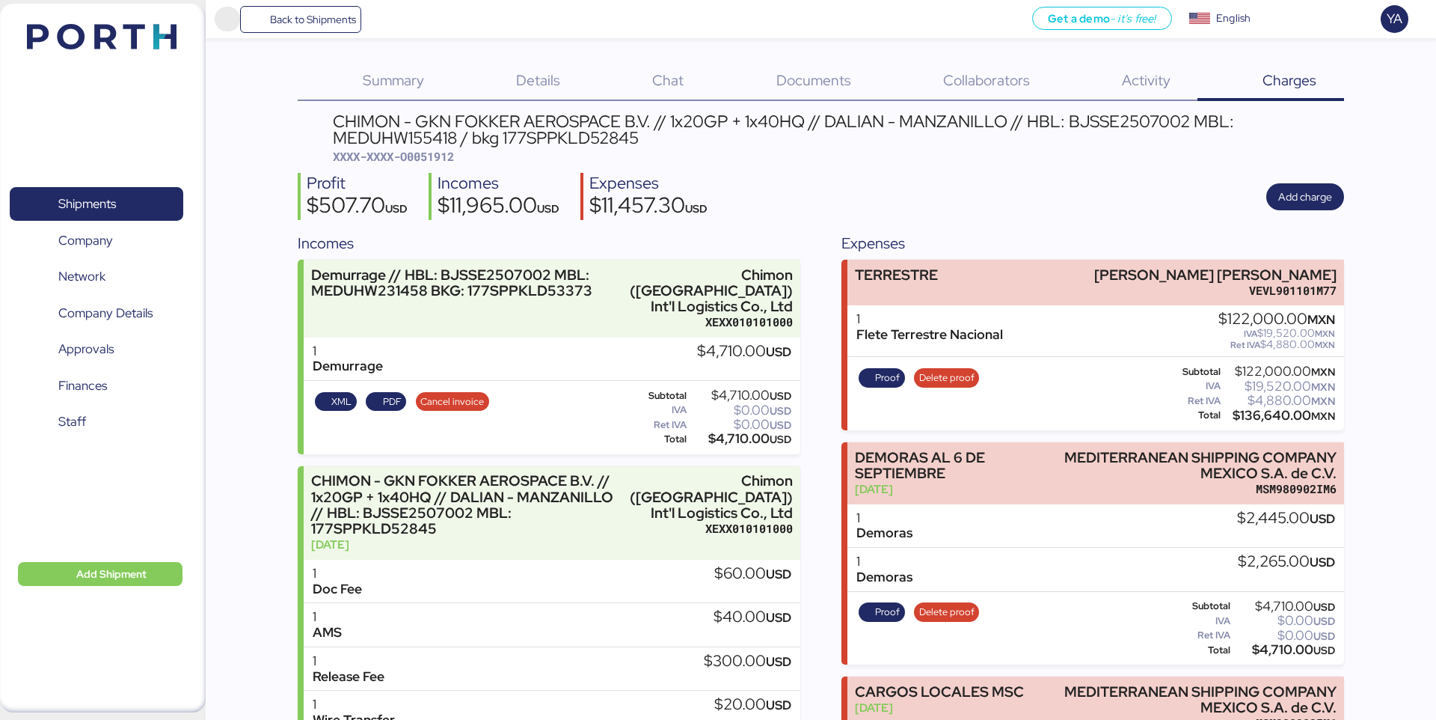
click at [227, 22] on span "Menu" at bounding box center [227, 19] width 25 height 25
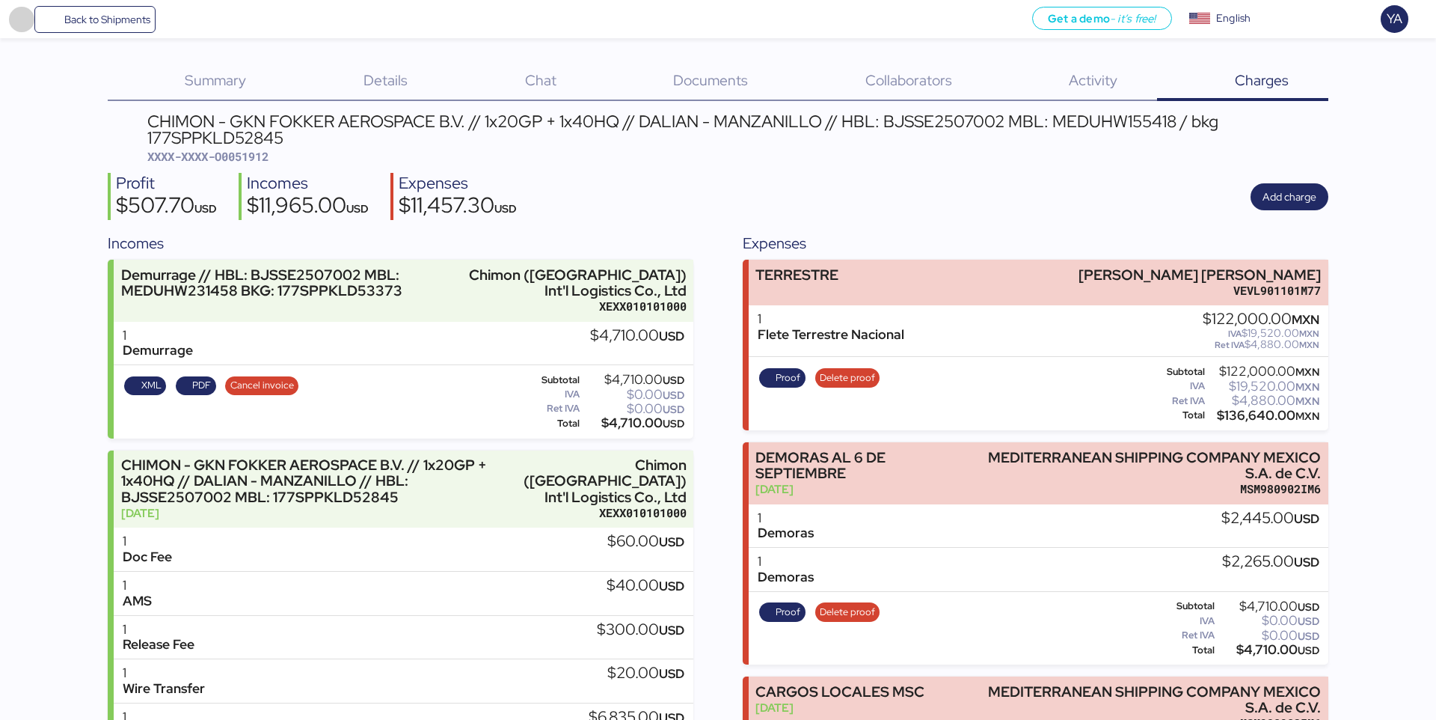
click at [256, 25] on div "Get a demo - it’s free! Get a demo English Inglés English YA" at bounding box center [796, 19] width 1281 height 38
click at [3, 23] on div "Back to Shipments Get a demo - it’s free! Get a demo English Inglés English YA" at bounding box center [718, 19] width 1436 height 38
click at [18, 25] on span "Menu" at bounding box center [21, 19] width 25 height 25
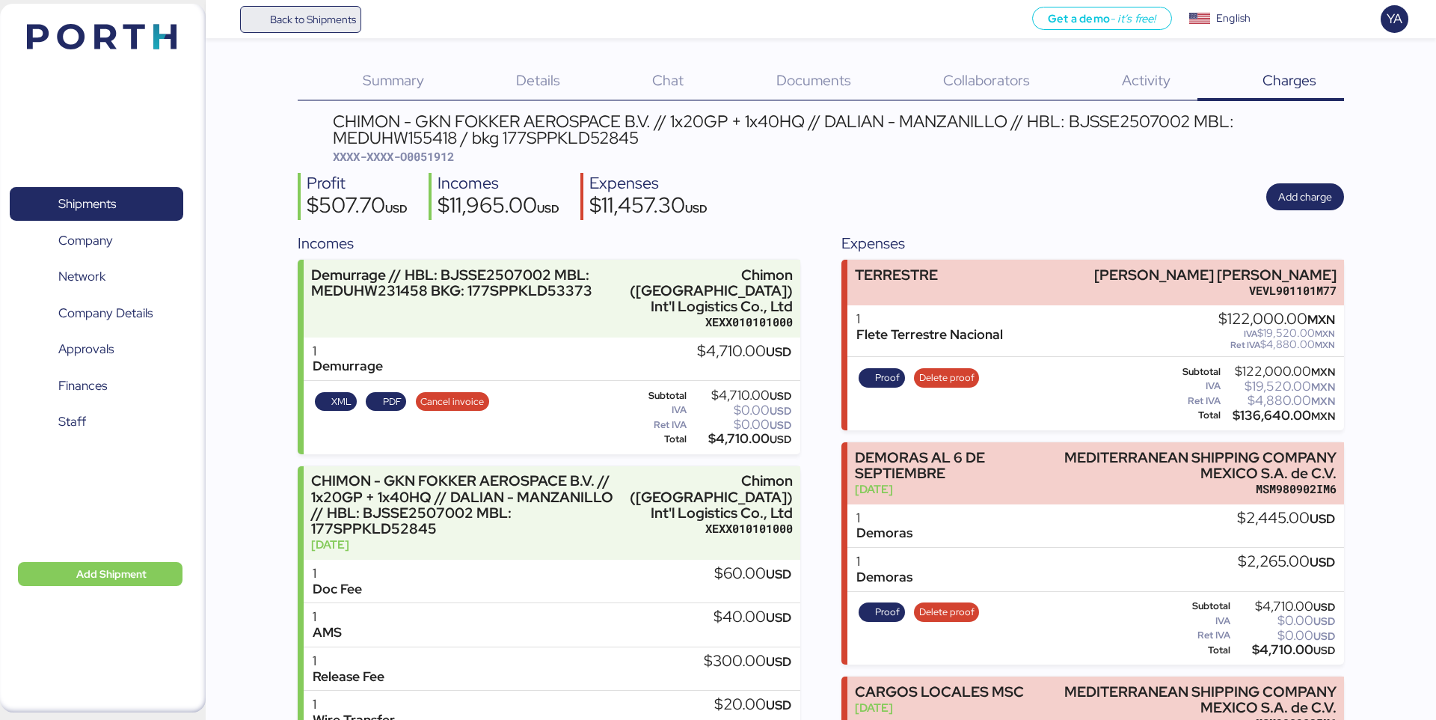
click at [264, 28] on span "Back to Shipments" at bounding box center [300, 19] width 111 height 27
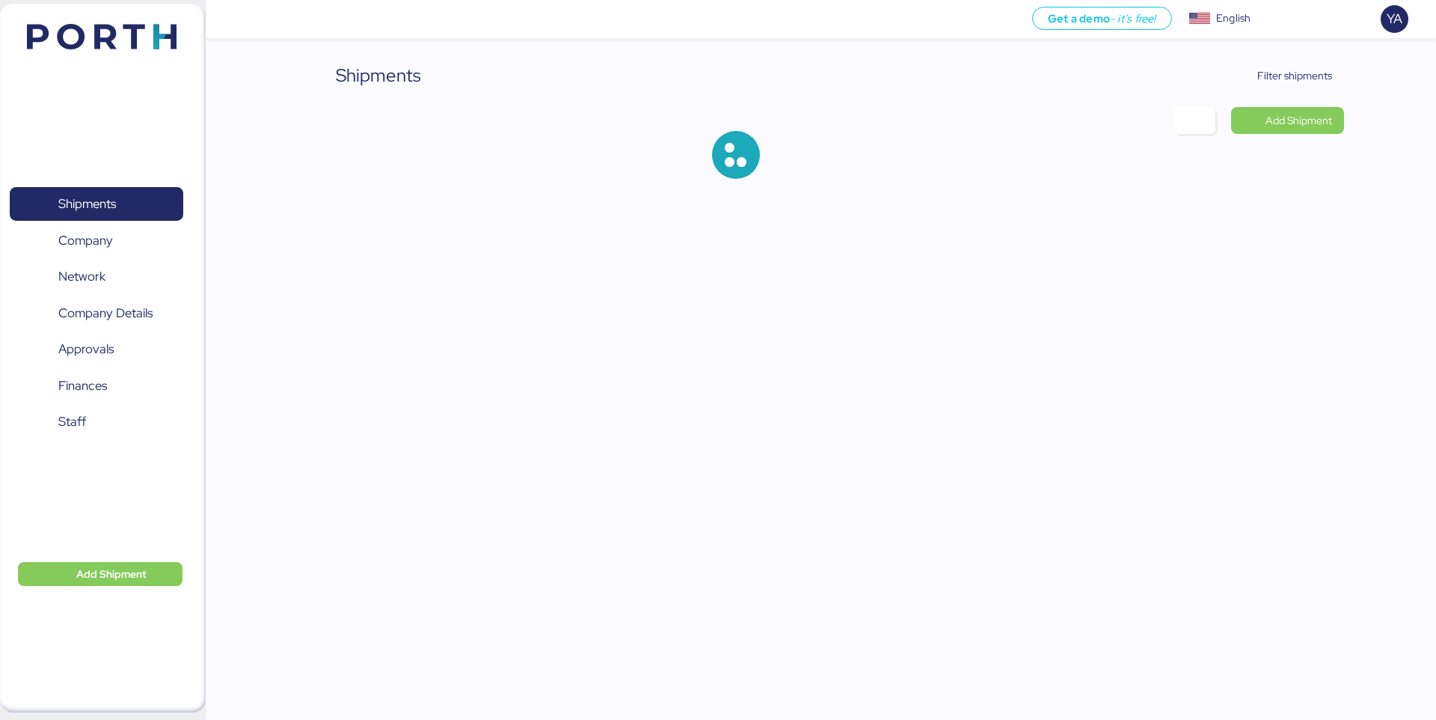
click at [1312, 61] on div "Shipments Filter shipments Add Shipment" at bounding box center [718, 101] width 1436 height 203
click at [1312, 67] on span "Filter shipments" at bounding box center [1295, 76] width 75 height 18
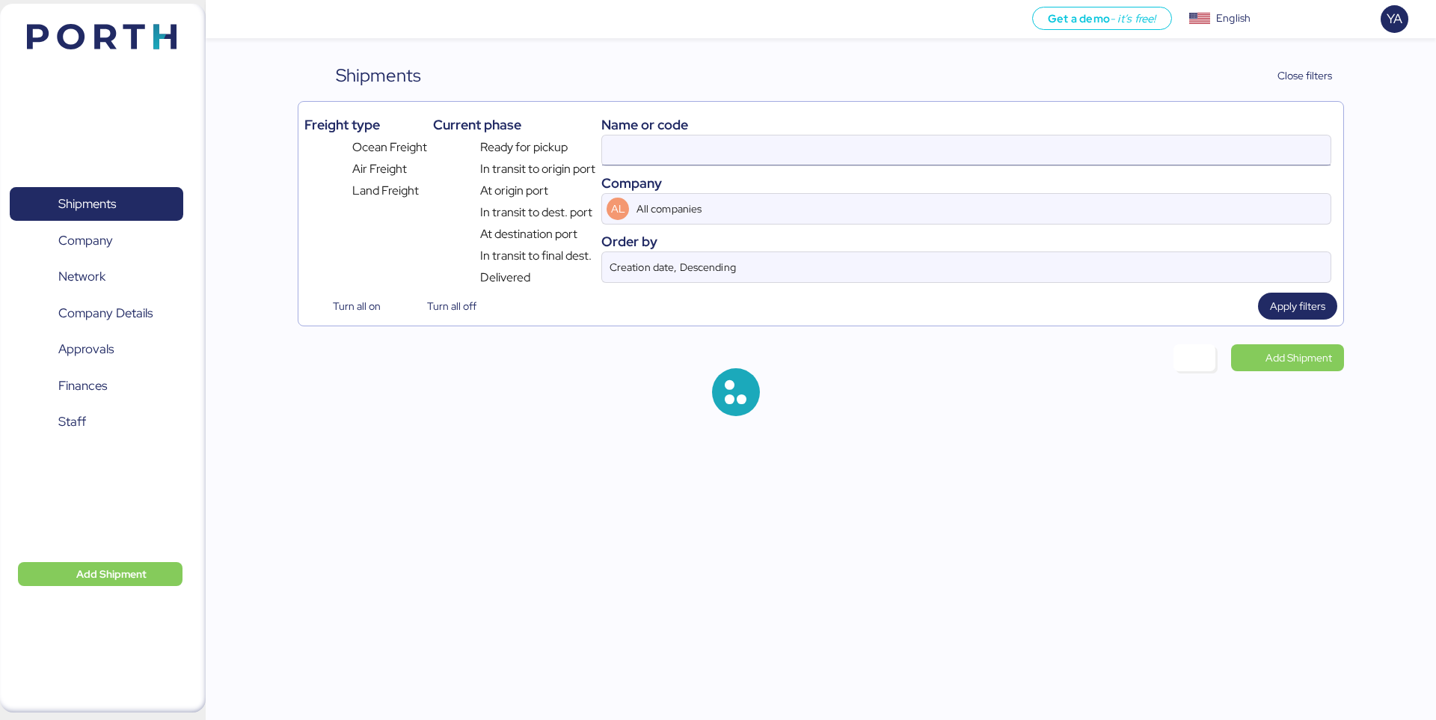
click at [1091, 153] on input at bounding box center [966, 150] width 729 height 30
paste input "O0052213"
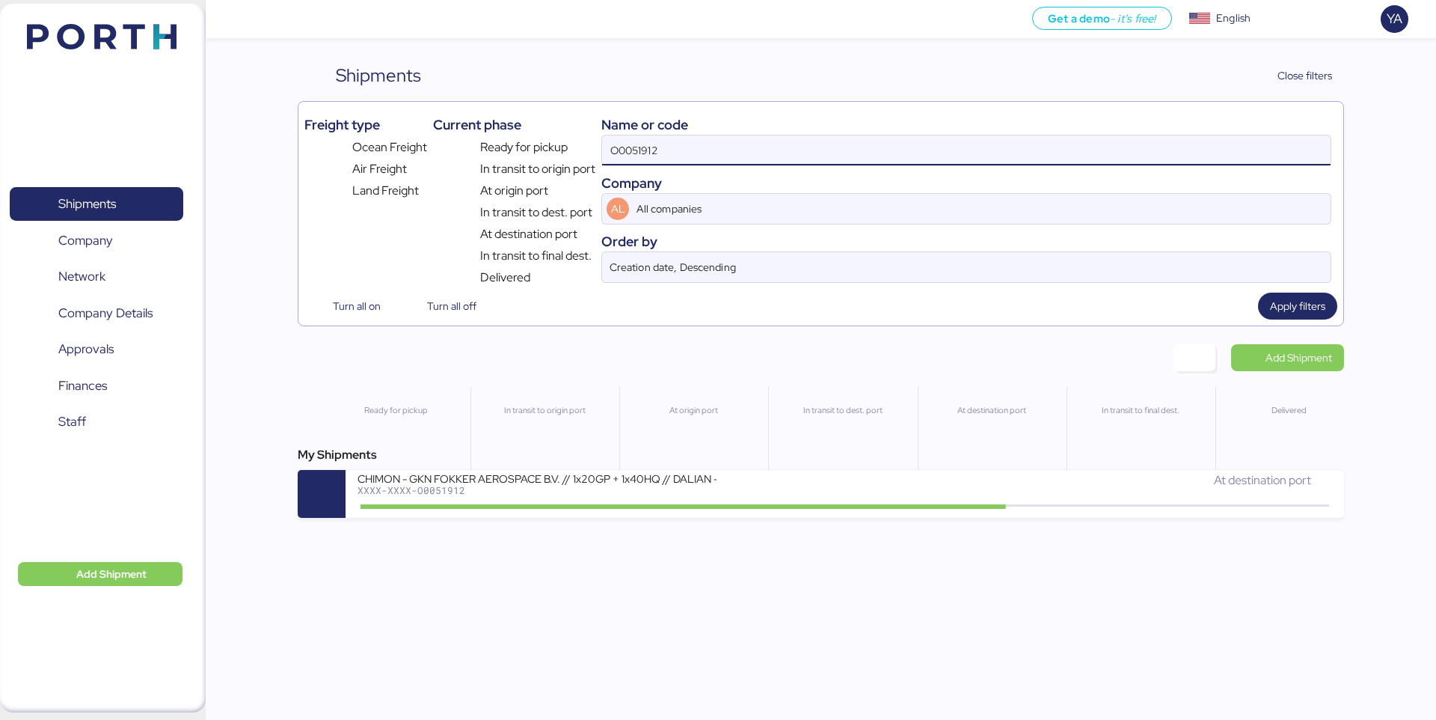
click at [1091, 153] on input "O0051912" at bounding box center [966, 150] width 729 height 30
paste input "2213"
type input "O0052213"
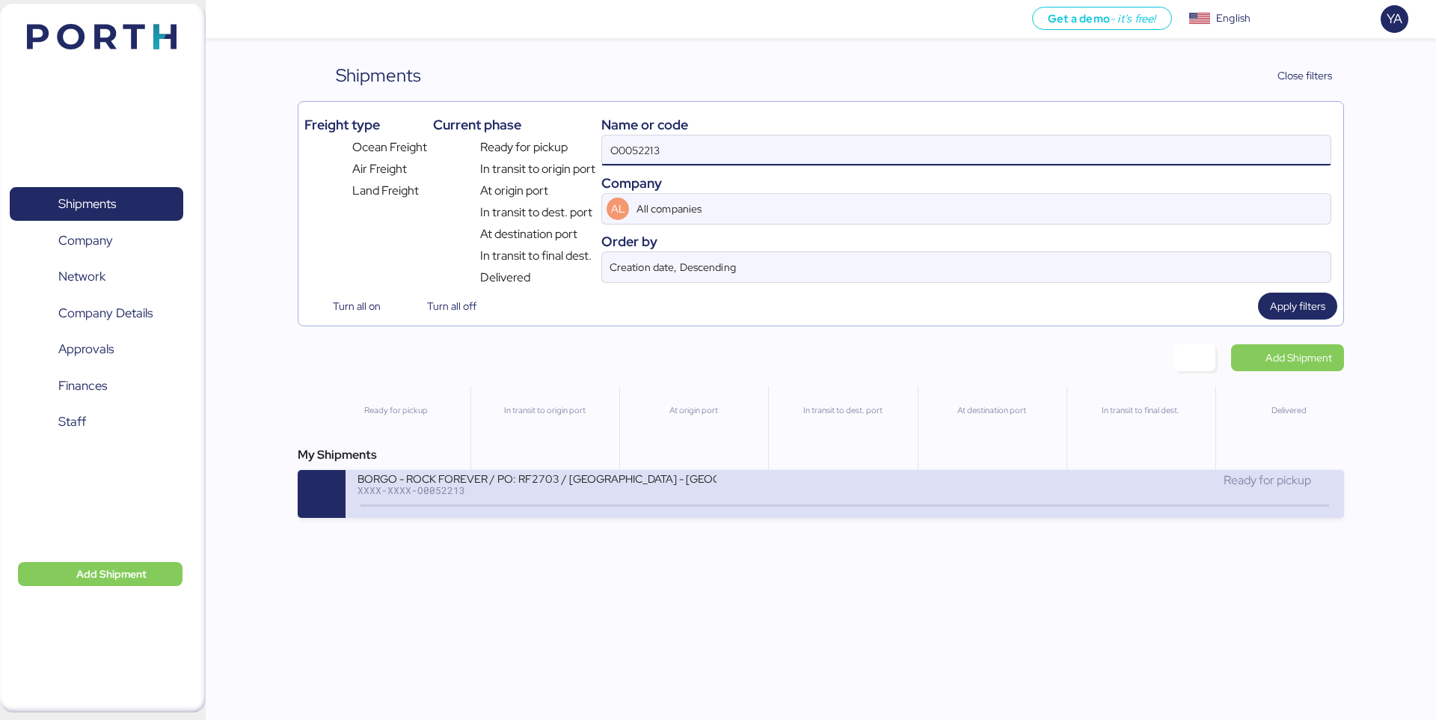
click at [716, 487] on div "XXXX-XXXX-O0052213" at bounding box center [537, 490] width 359 height 10
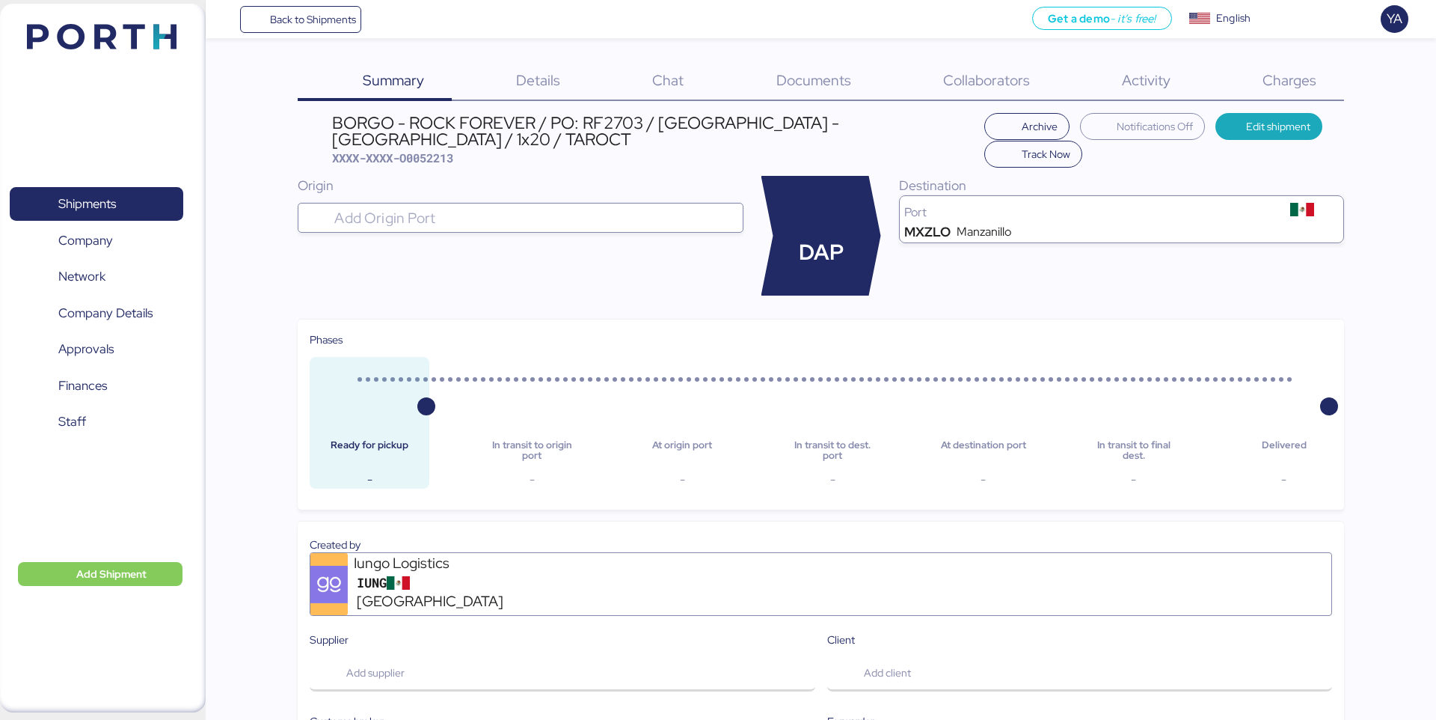
click at [1300, 71] on span "Charges" at bounding box center [1290, 79] width 54 height 19
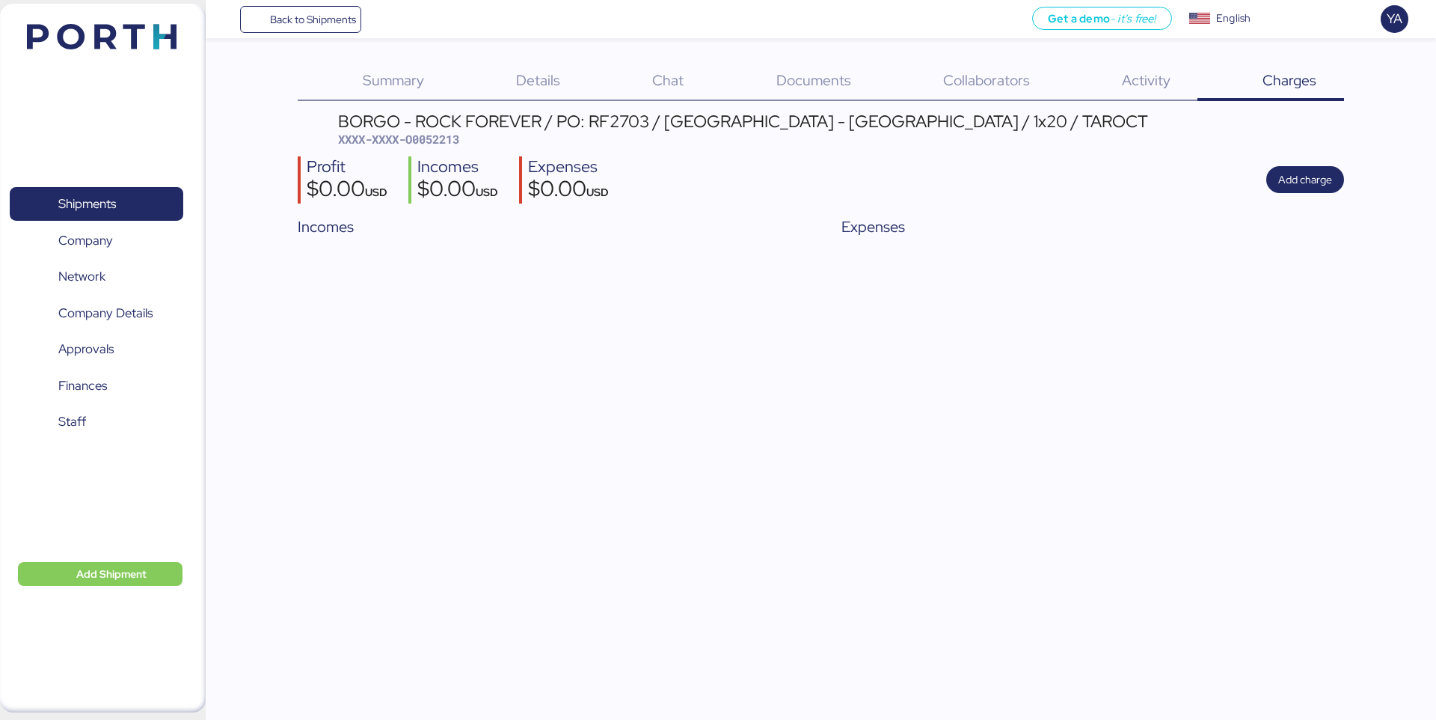
click at [533, 74] on span "Details" at bounding box center [538, 79] width 44 height 19
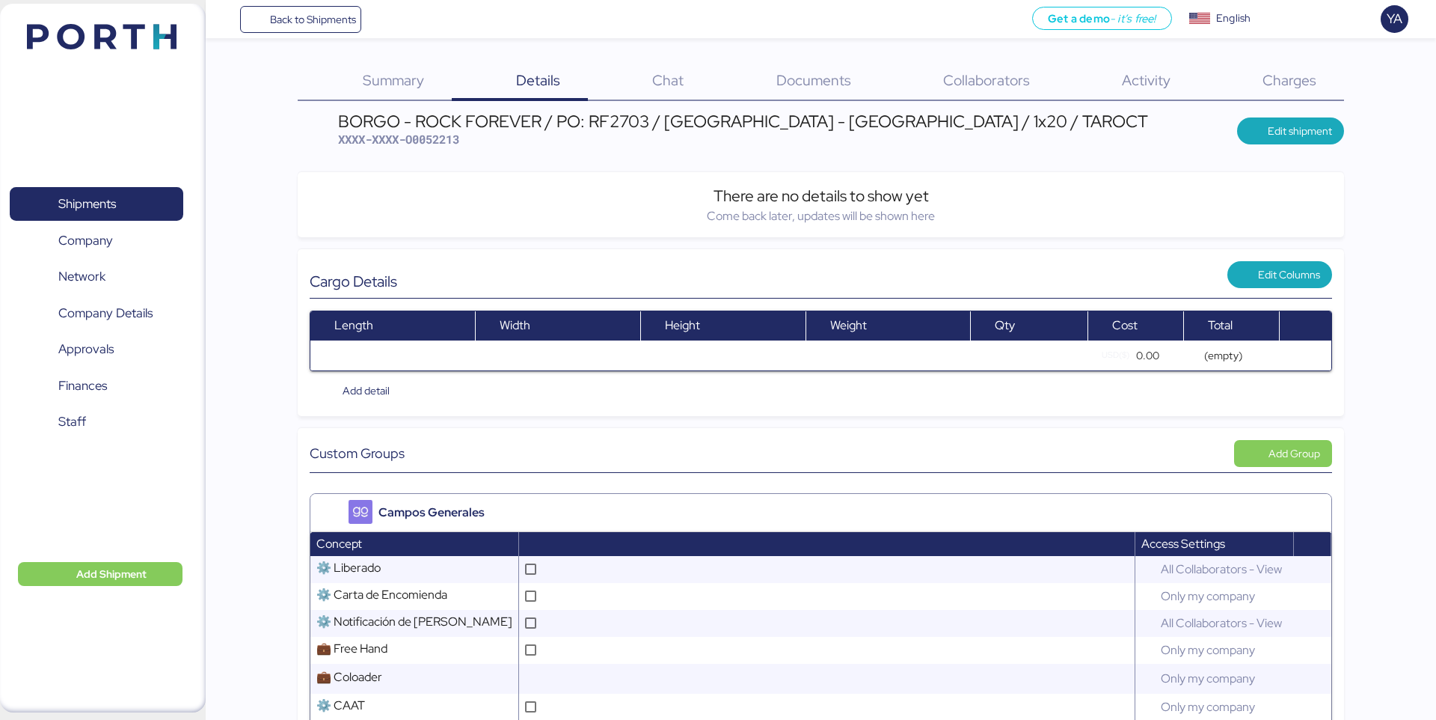
click at [379, 122] on div "BORGO - ROCK FOREVER / PO: RF2703 / [GEOGRAPHIC_DATA] - [GEOGRAPHIC_DATA] / 1x2…" at bounding box center [743, 121] width 810 height 16
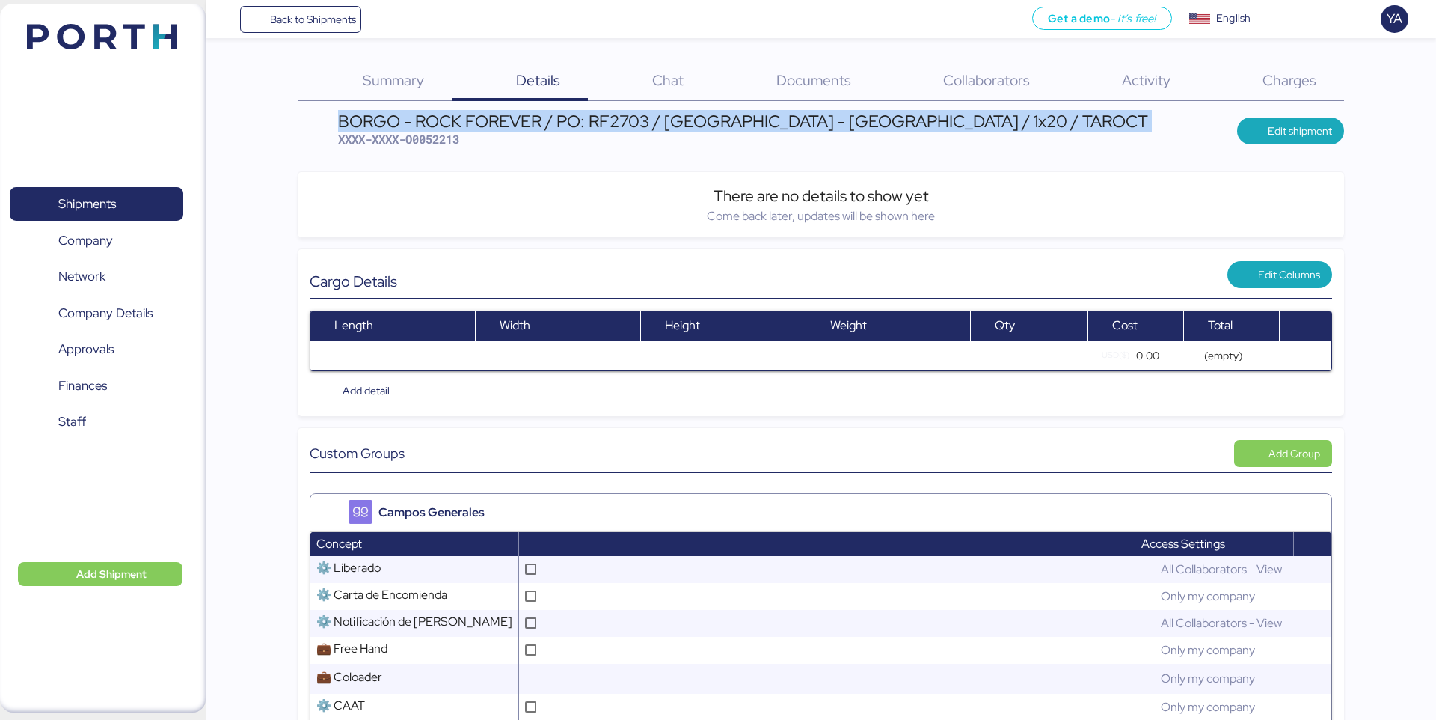
click at [379, 122] on div "BORGO - ROCK FOREVER / PO: RF2703 / [GEOGRAPHIC_DATA] - [GEOGRAPHIC_DATA] / 1x2…" at bounding box center [743, 121] width 810 height 16
copy div "BORGO - ROCK FOREVER / PO: RF2703 / [GEOGRAPHIC_DATA] - [GEOGRAPHIC_DATA] / 1x2…"
